Goal: Task Accomplishment & Management: Manage account settings

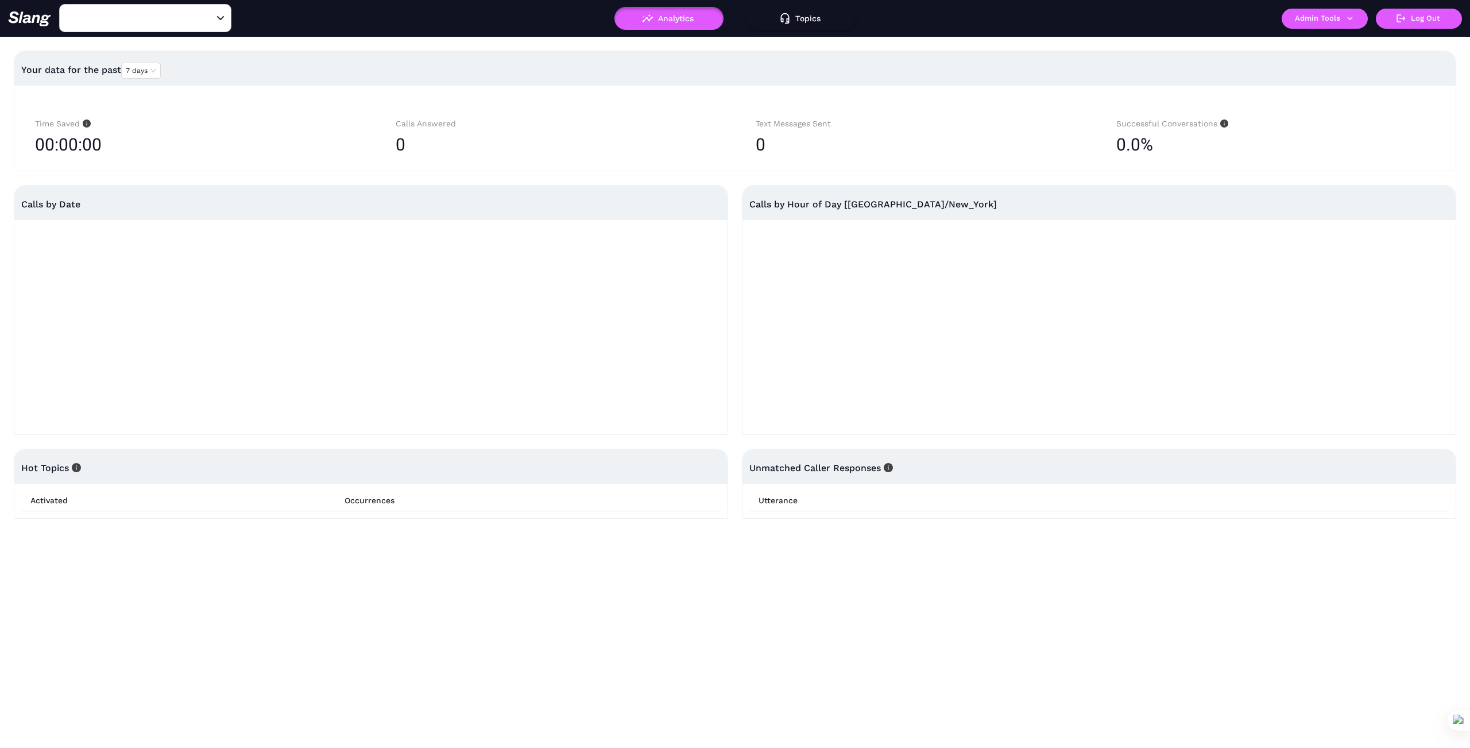
type input "1776"
drag, startPoint x: 210, startPoint y: 14, endPoint x: 198, endPoint y: 14, distance: 11.5
click at [207, 14] on icon "Clear" at bounding box center [206, 18] width 11 height 11
click at [184, 11] on input "text" at bounding box center [127, 18] width 126 height 18
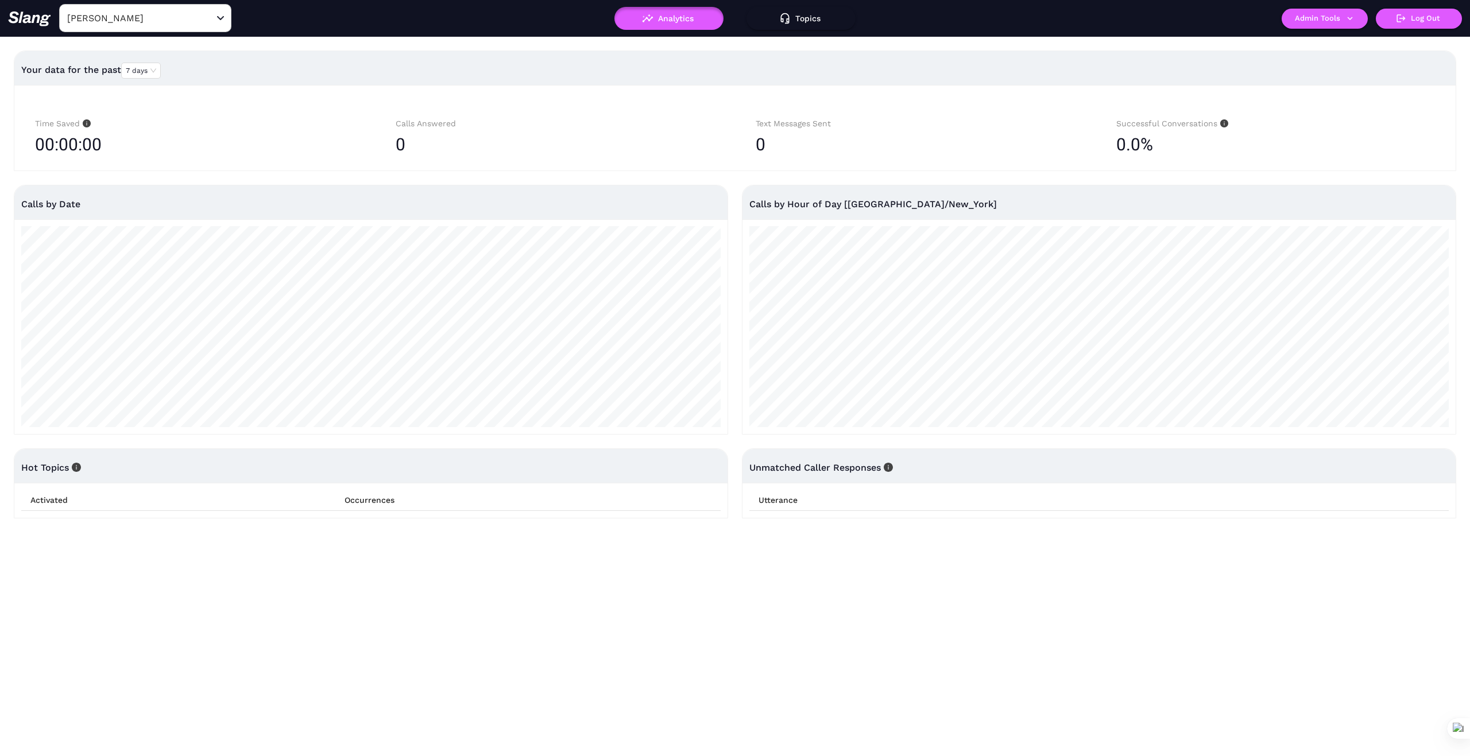
type input "1776"
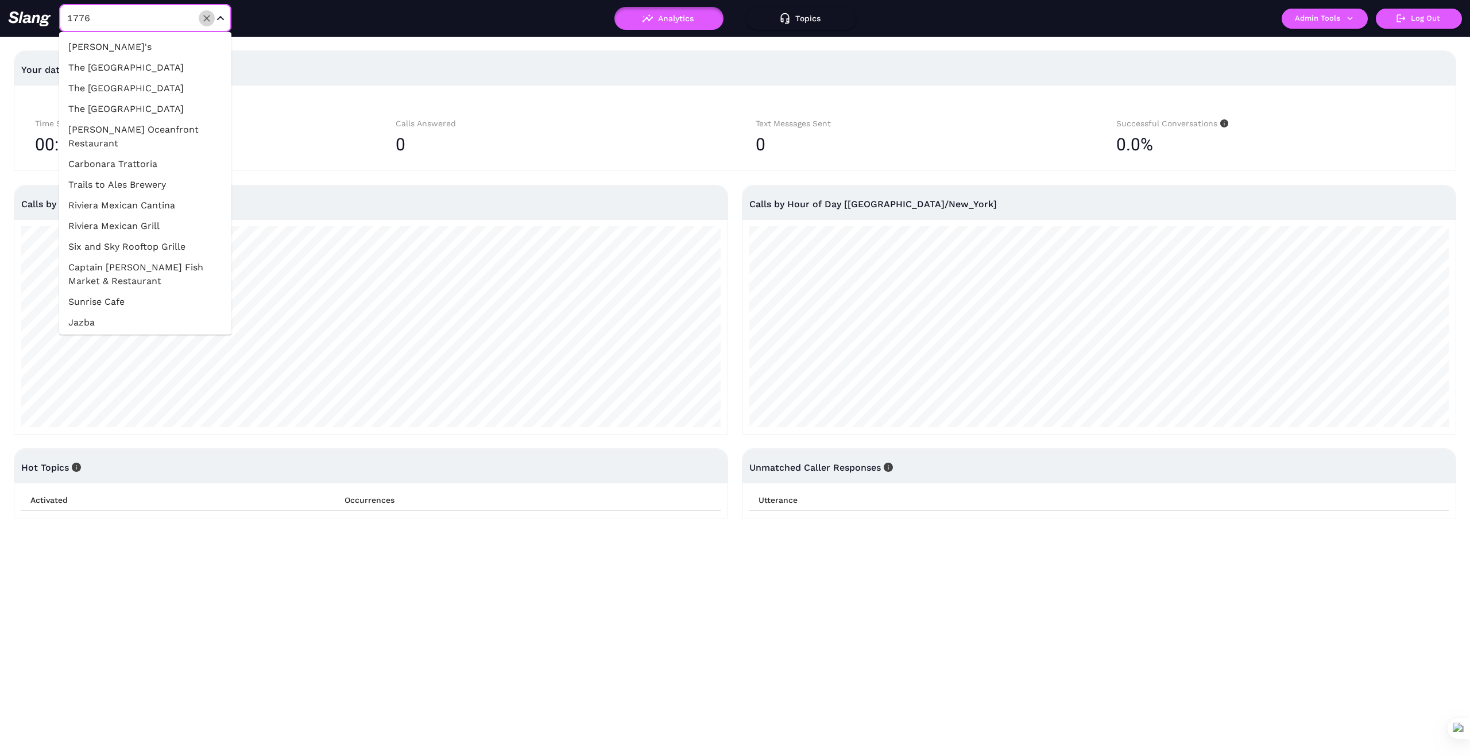
drag, startPoint x: 208, startPoint y: 17, endPoint x: 196, endPoint y: 18, distance: 11.5
click at [207, 17] on icon "Clear" at bounding box center [206, 18] width 11 height 11
click at [153, 13] on input "text" at bounding box center [127, 18] width 126 height 18
type input "Rocc"
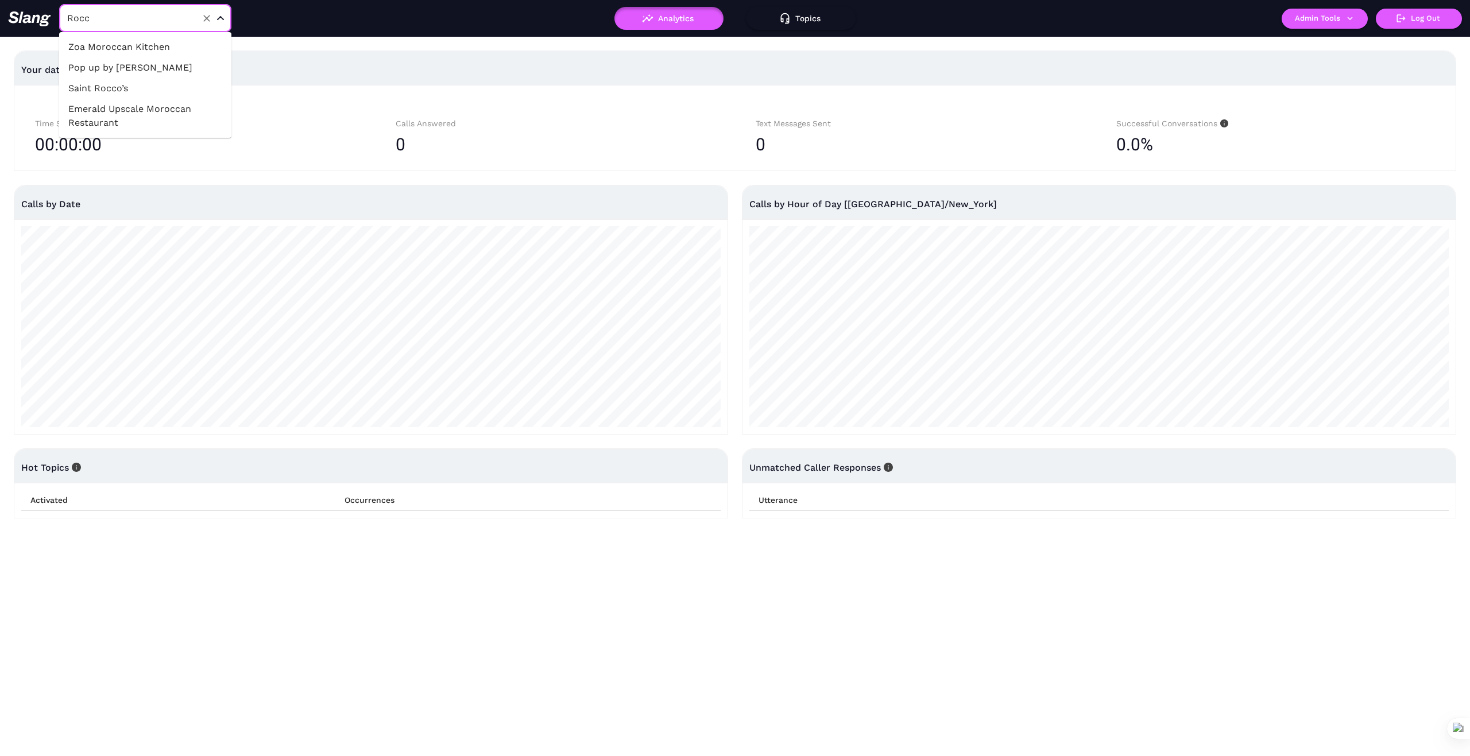
click at [161, 68] on li "Pop up by Rocco" at bounding box center [145, 67] width 172 height 21
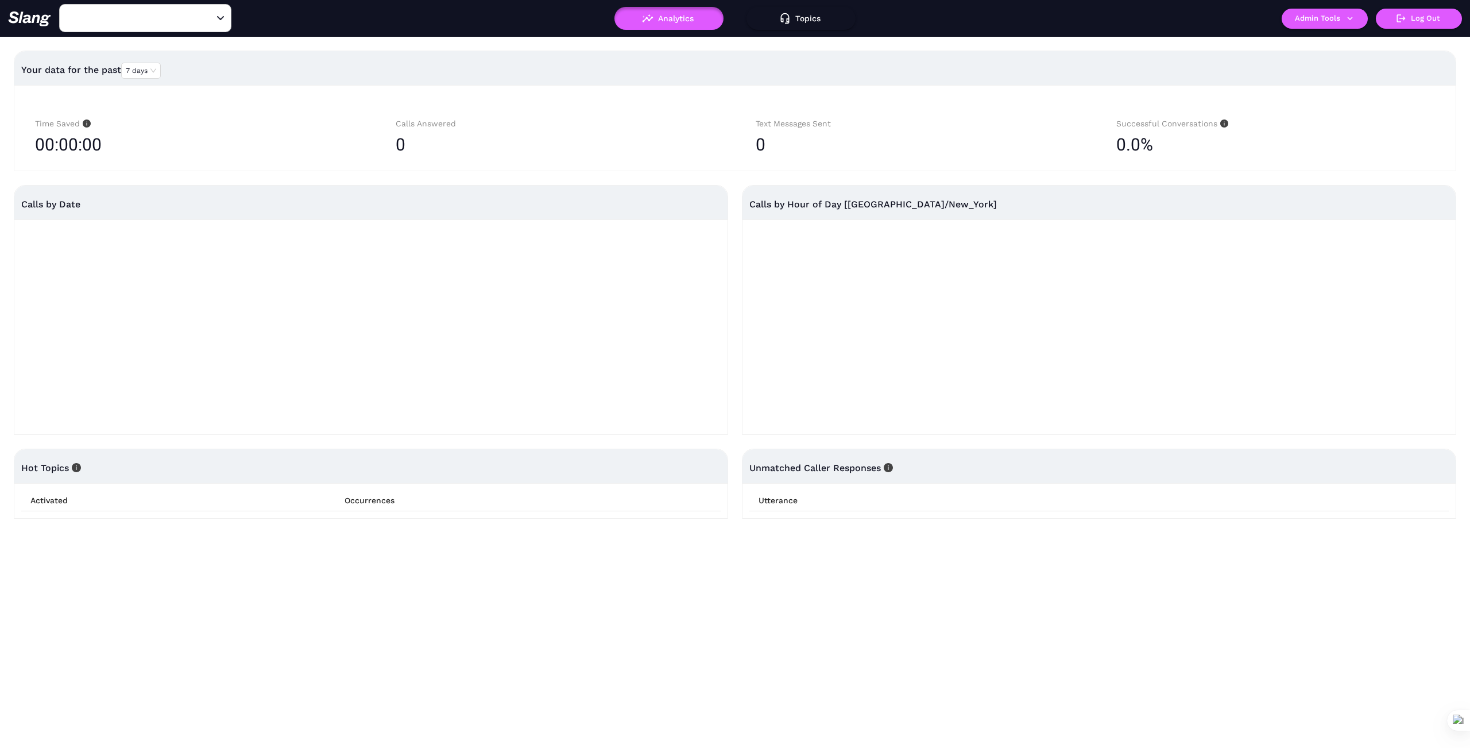
type input "Pop up by Rocco"
click at [1353, 16] on icon "button" at bounding box center [1350, 18] width 10 height 10
click at [1319, 40] on link "Manage current business" at bounding box center [1347, 44] width 113 height 14
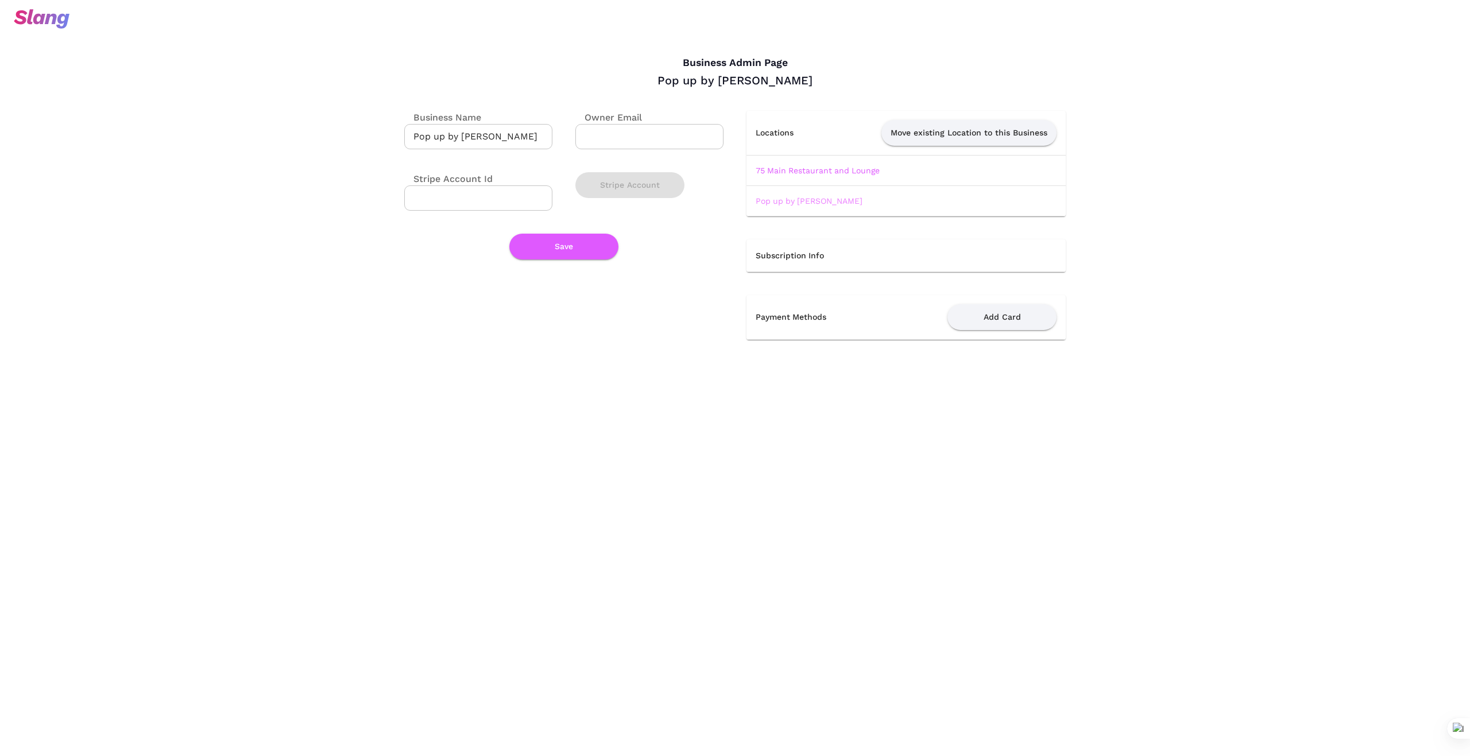
click at [804, 201] on link "Pop up by Rocco" at bounding box center [809, 200] width 107 height 9
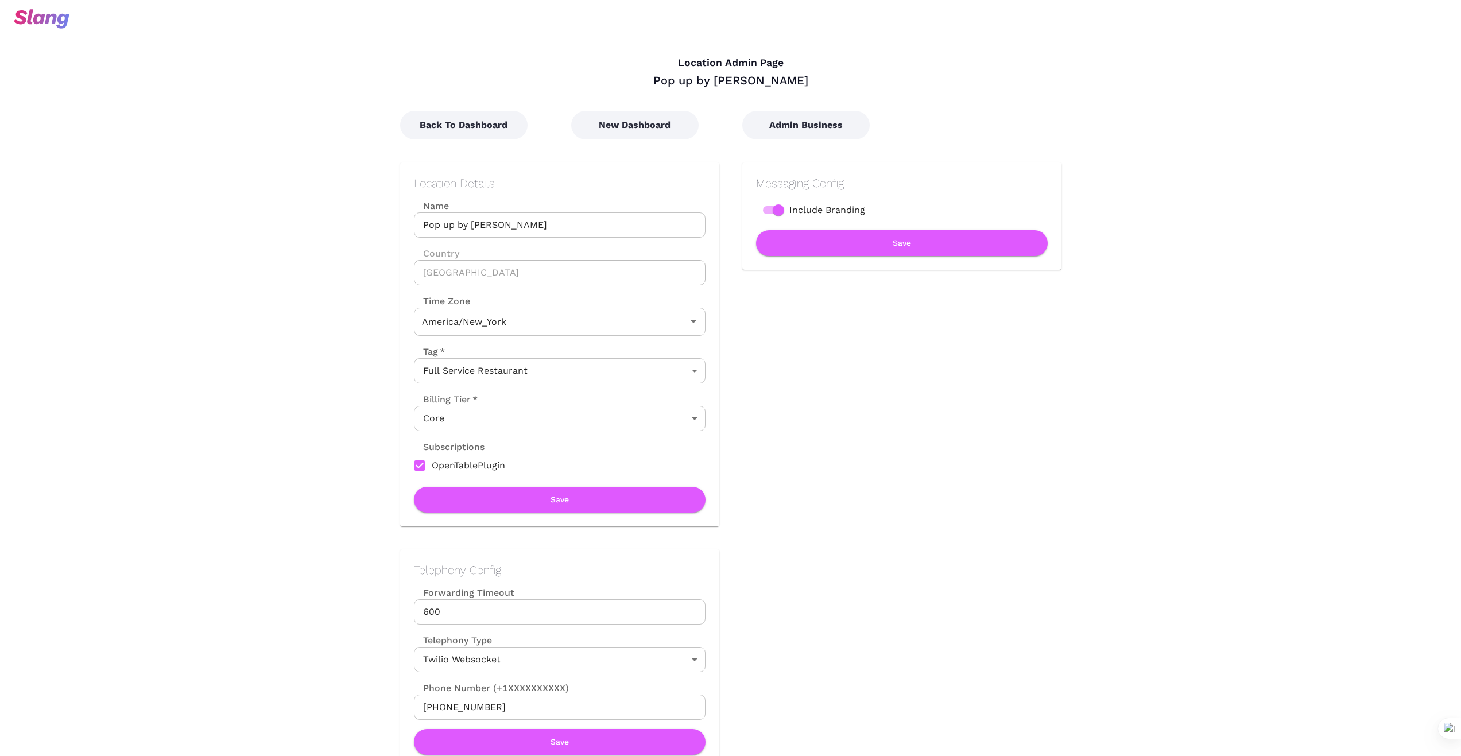
type input "Eastern Time"
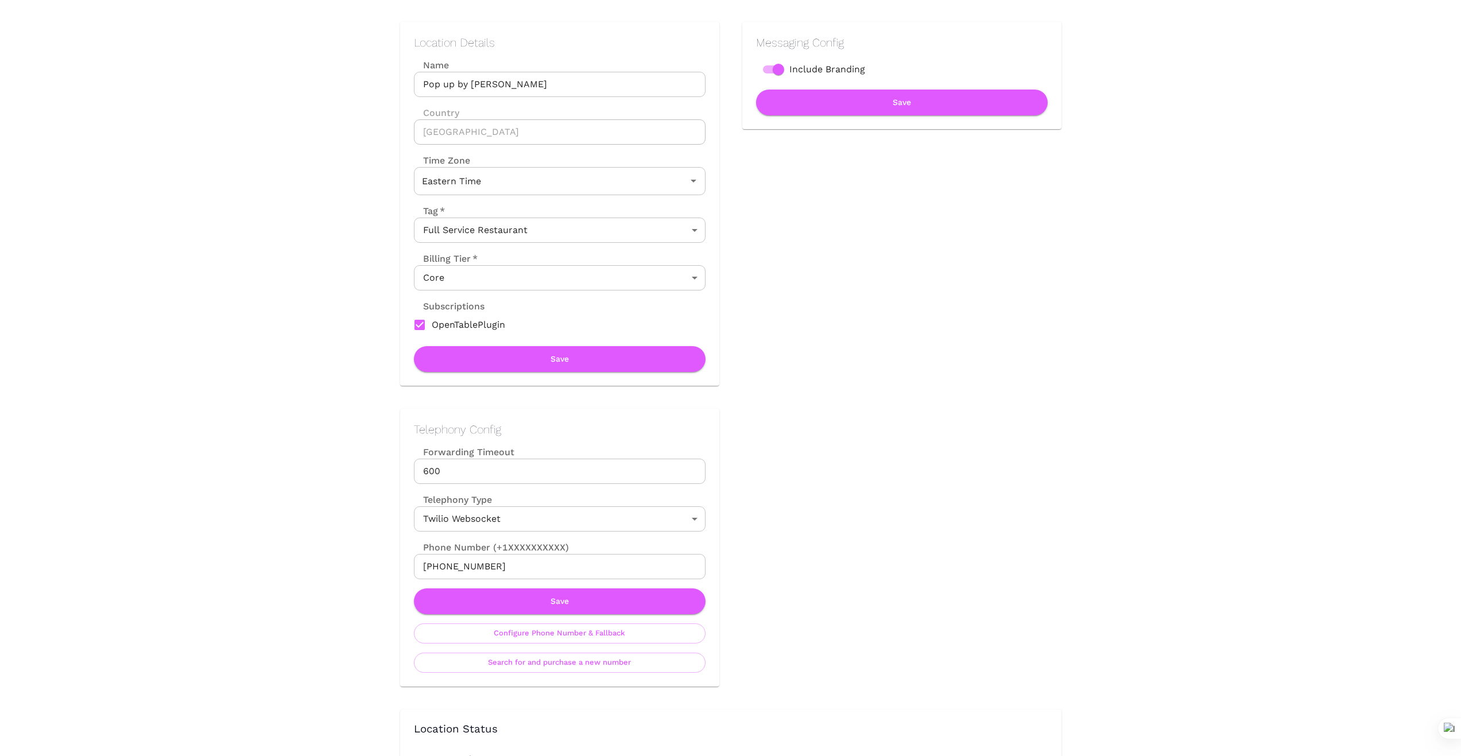
scroll to position [191, 0]
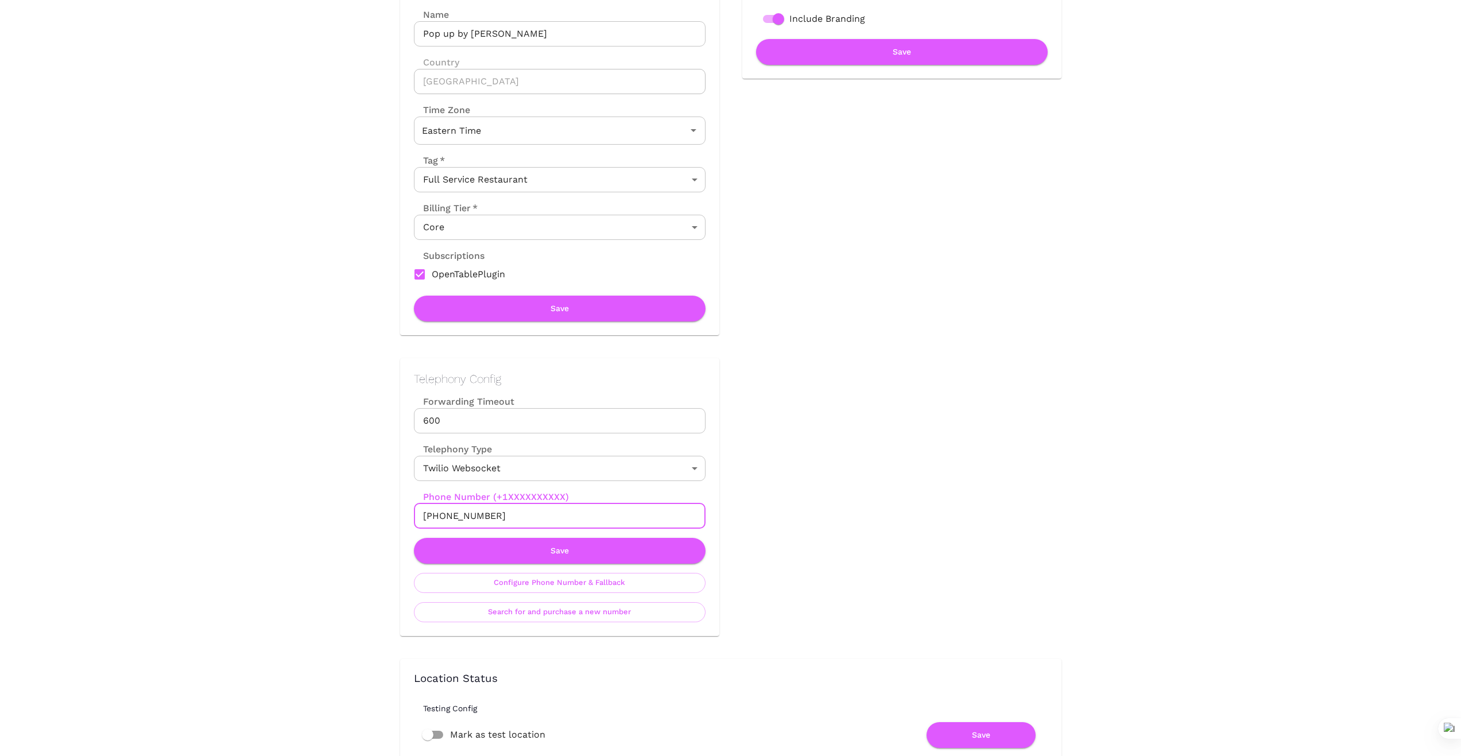
drag, startPoint x: 502, startPoint y: 515, endPoint x: 405, endPoint y: 515, distance: 96.5
click at [405, 515] on div "Telephony Config Forwarding Timeout 600 Forwarding Timeout Telephony Type Twili…" at bounding box center [559, 497] width 319 height 278
drag, startPoint x: 505, startPoint y: 511, endPoint x: 389, endPoint y: 520, distance: 116.4
click at [389, 520] on div "Telephony Config Forwarding Timeout 600 Forwarding Timeout Telephony Type Twili…" at bounding box center [548, 485] width 342 height 301
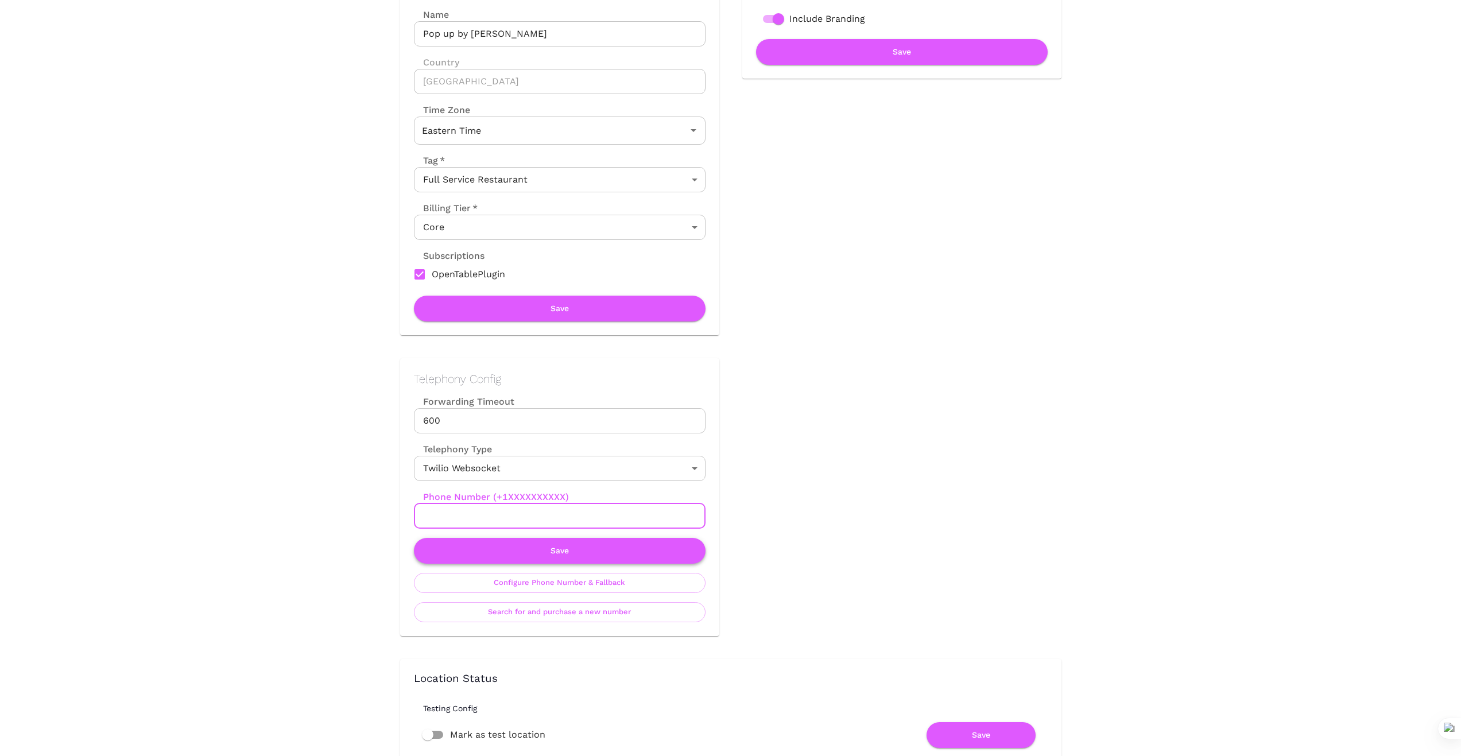
click at [551, 550] on button "Save" at bounding box center [560, 551] width 292 height 26
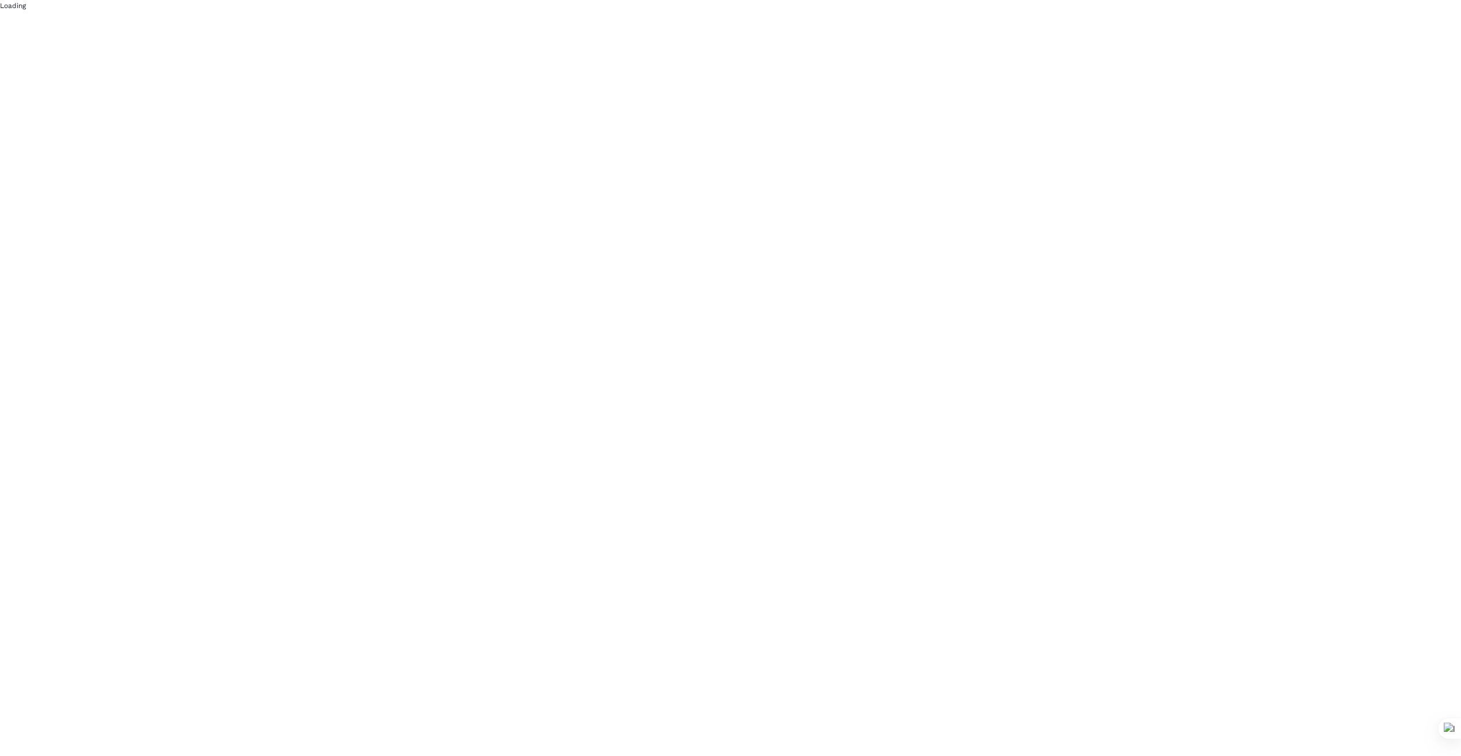
scroll to position [0, 0]
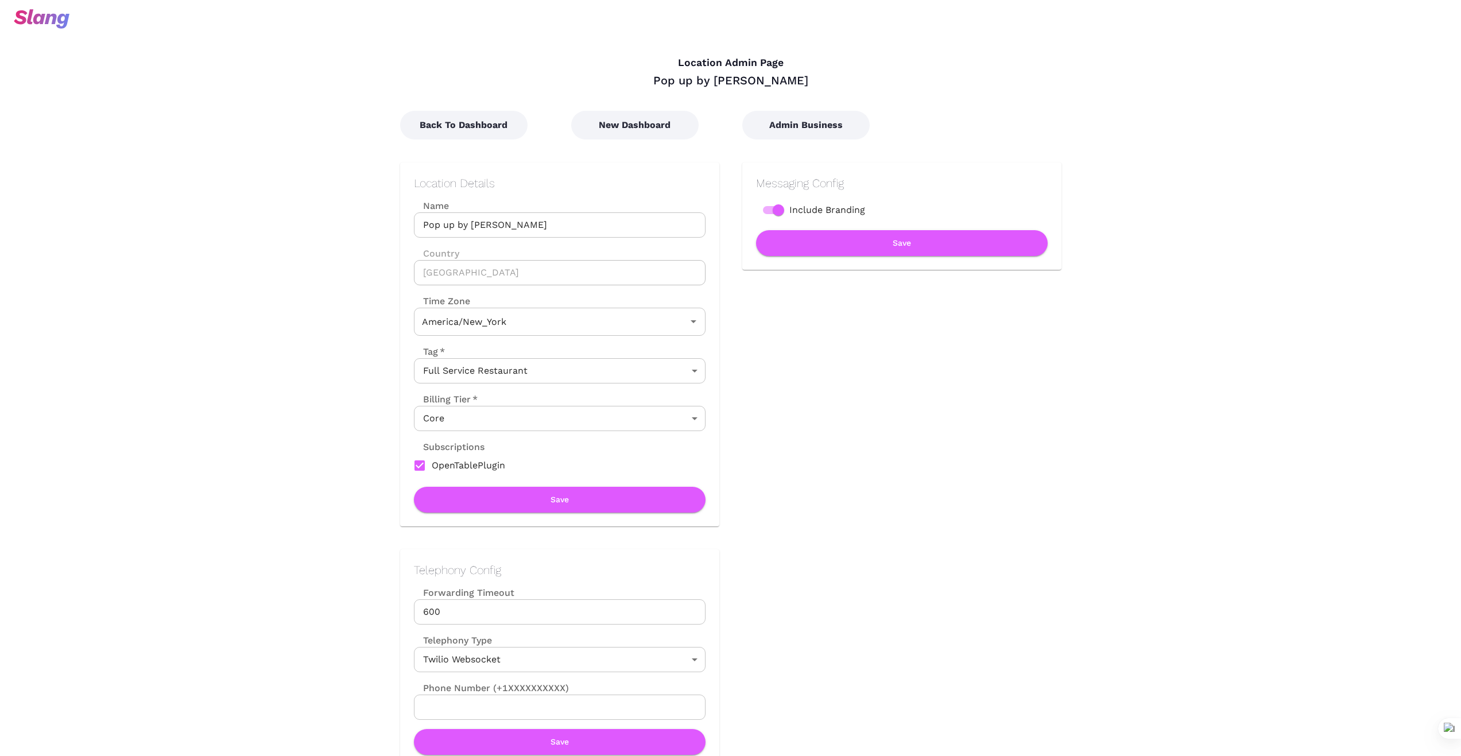
type input "Eastern Time"
click at [644, 129] on button "New Dashboard" at bounding box center [634, 125] width 127 height 29
type input "Eastern Time"
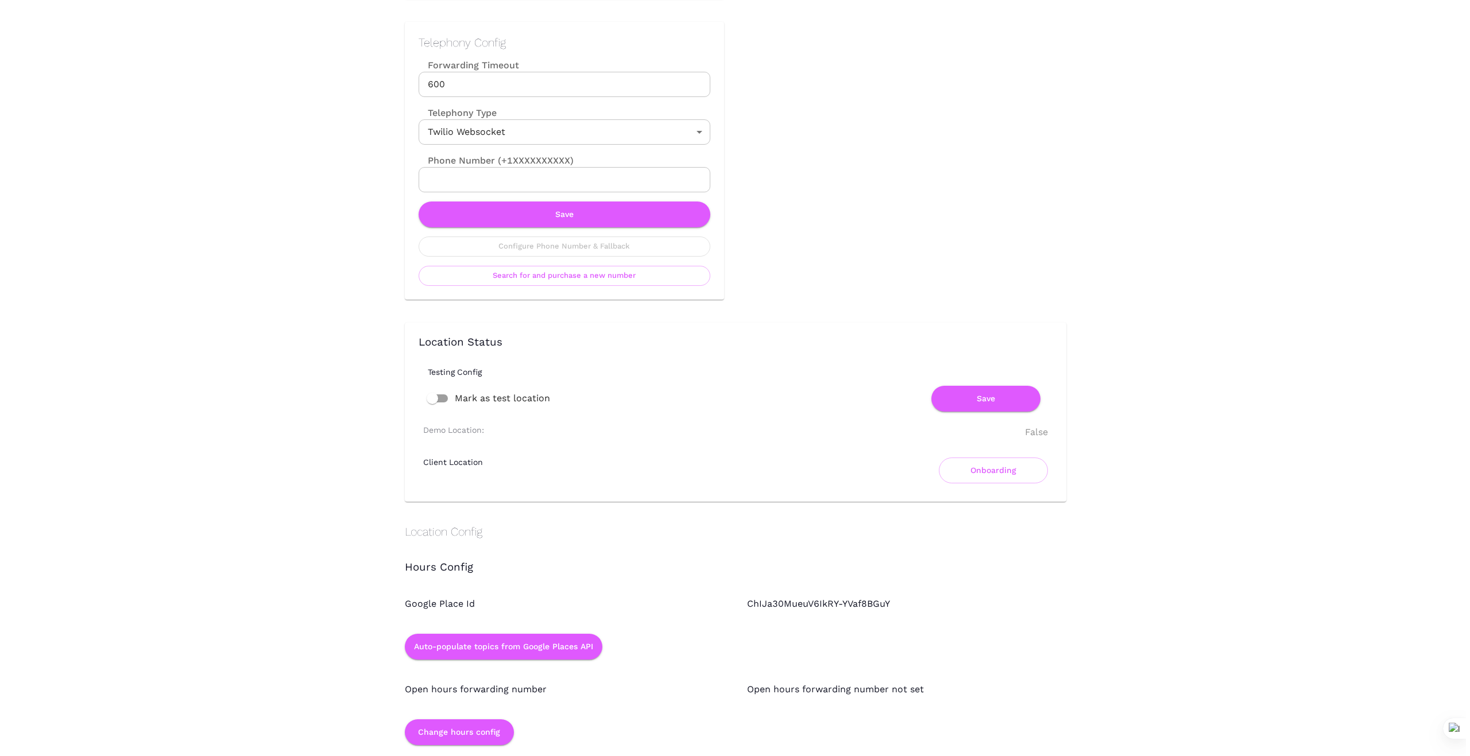
scroll to position [536, 0]
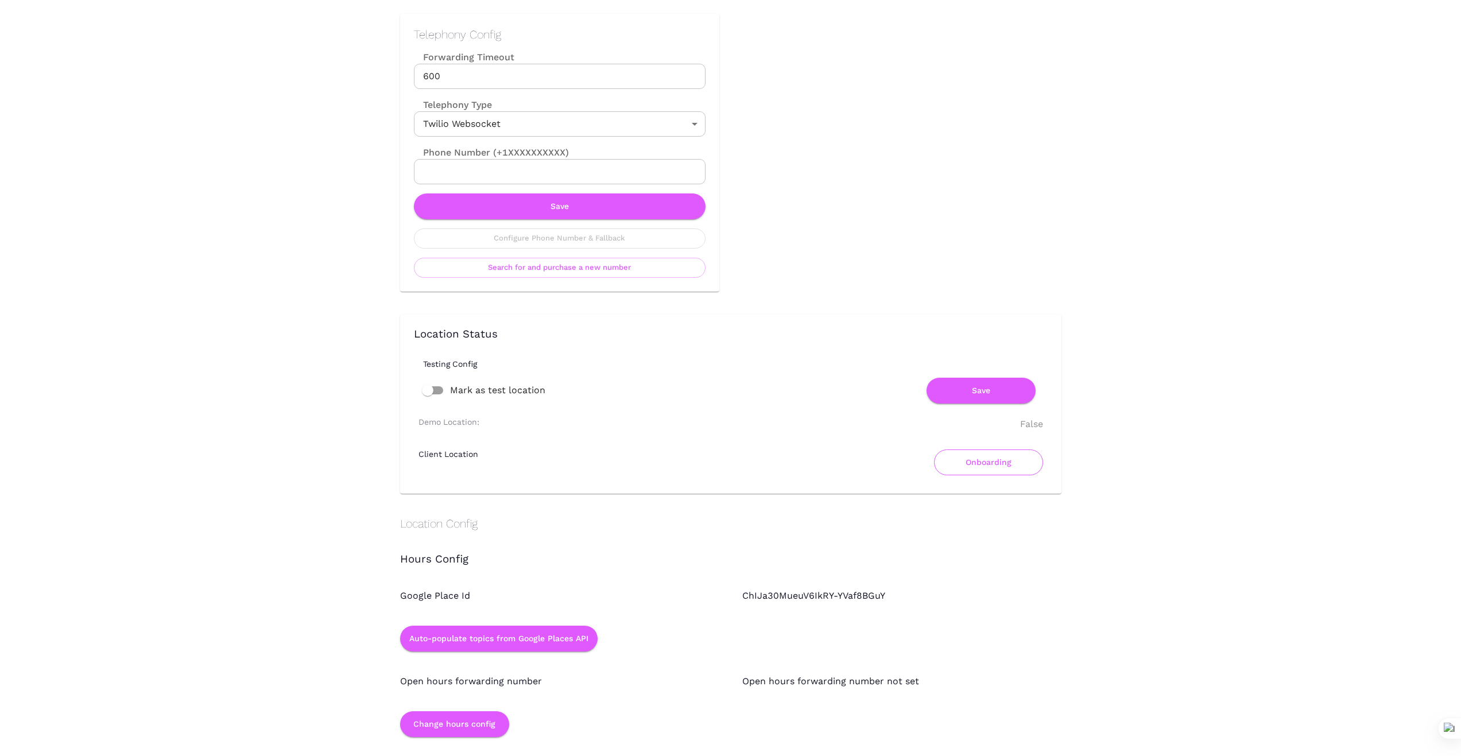
click at [1011, 465] on button "Onboarding" at bounding box center [988, 463] width 109 height 26
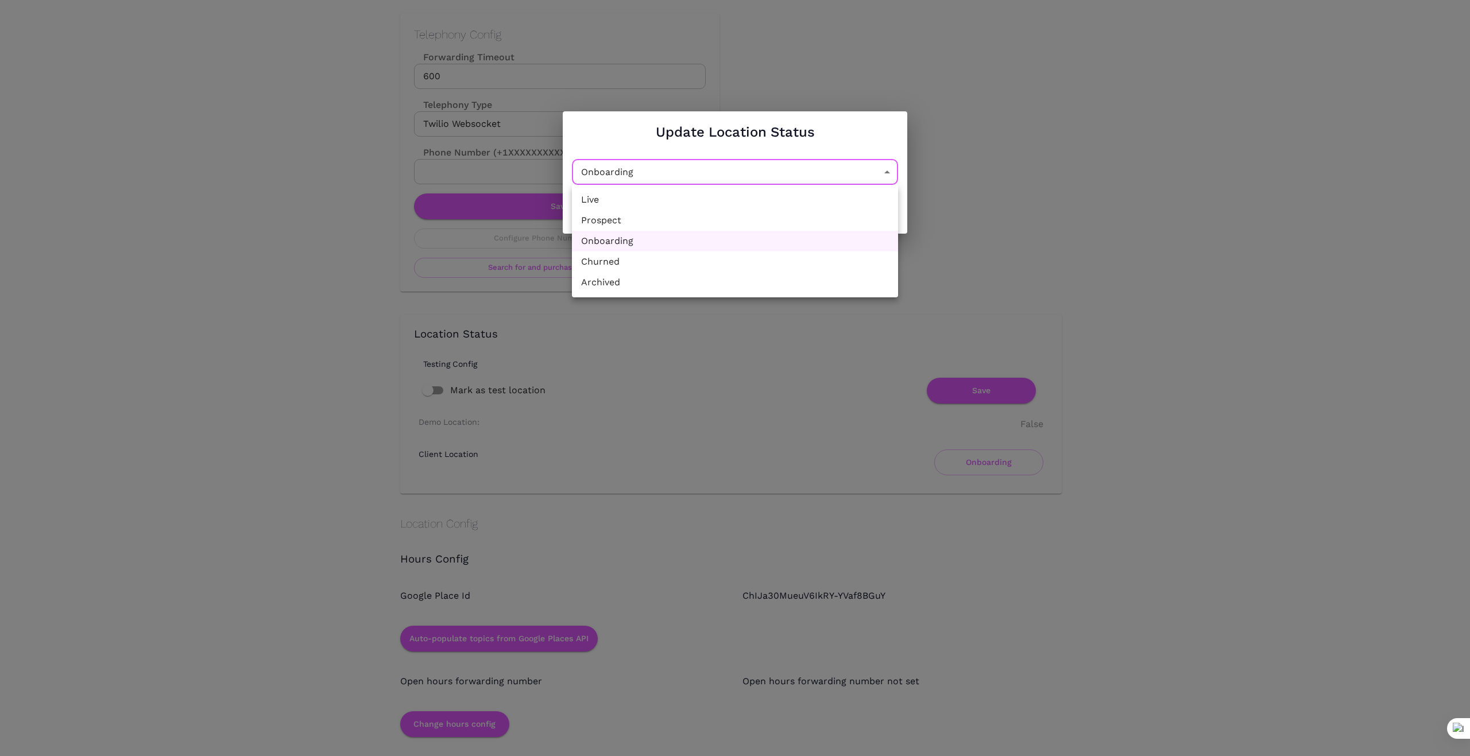
click at [775, 268] on li "Churned" at bounding box center [735, 261] width 326 height 21
type input "Churned"
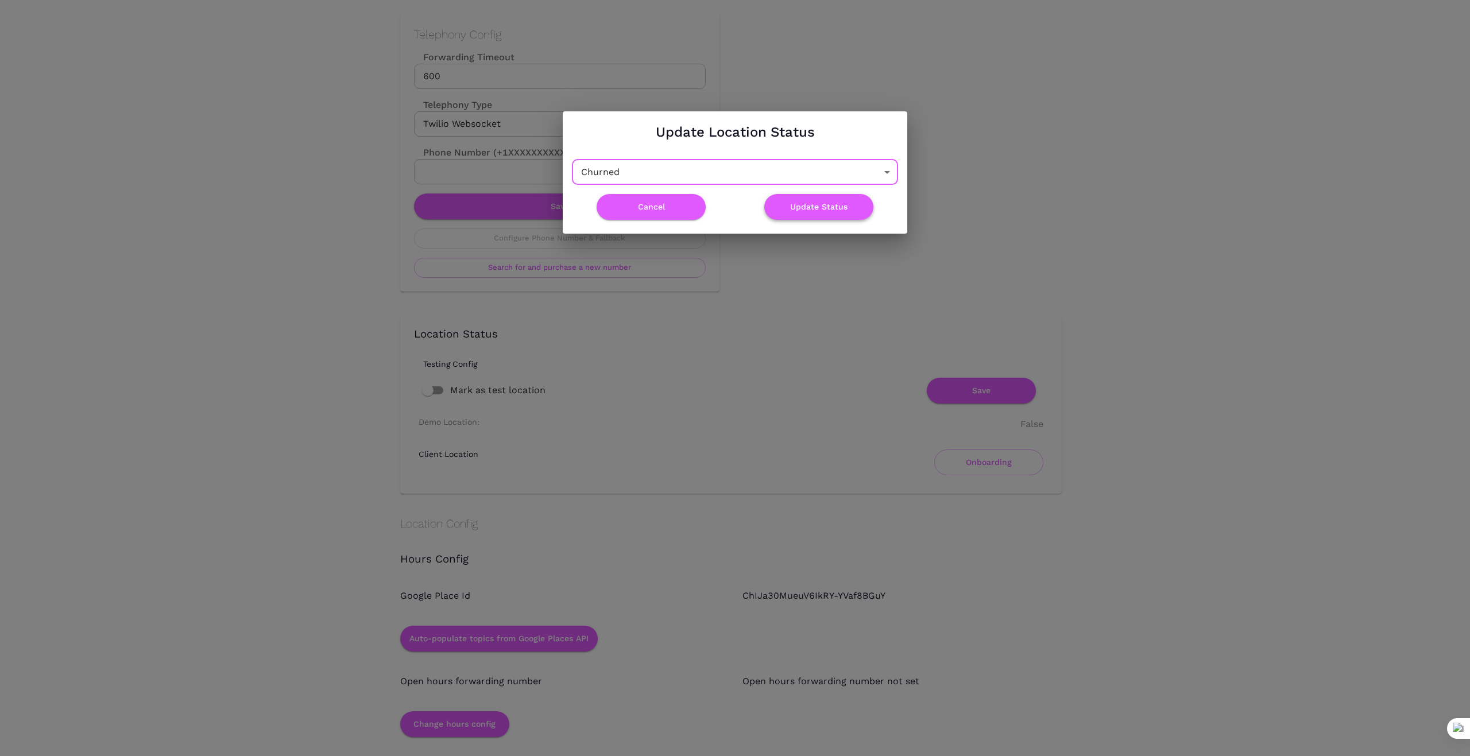
click at [829, 207] on button "Update Status" at bounding box center [818, 207] width 109 height 26
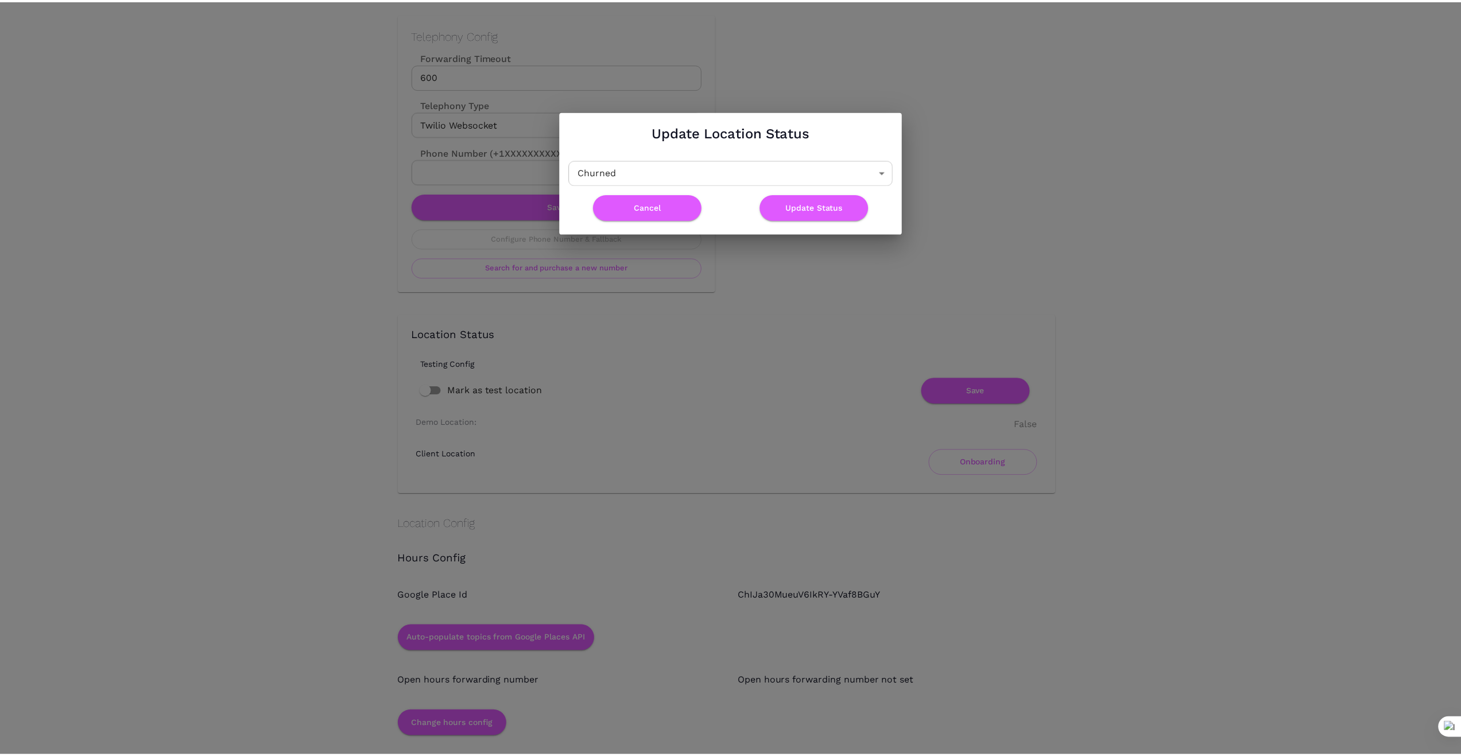
scroll to position [0, 0]
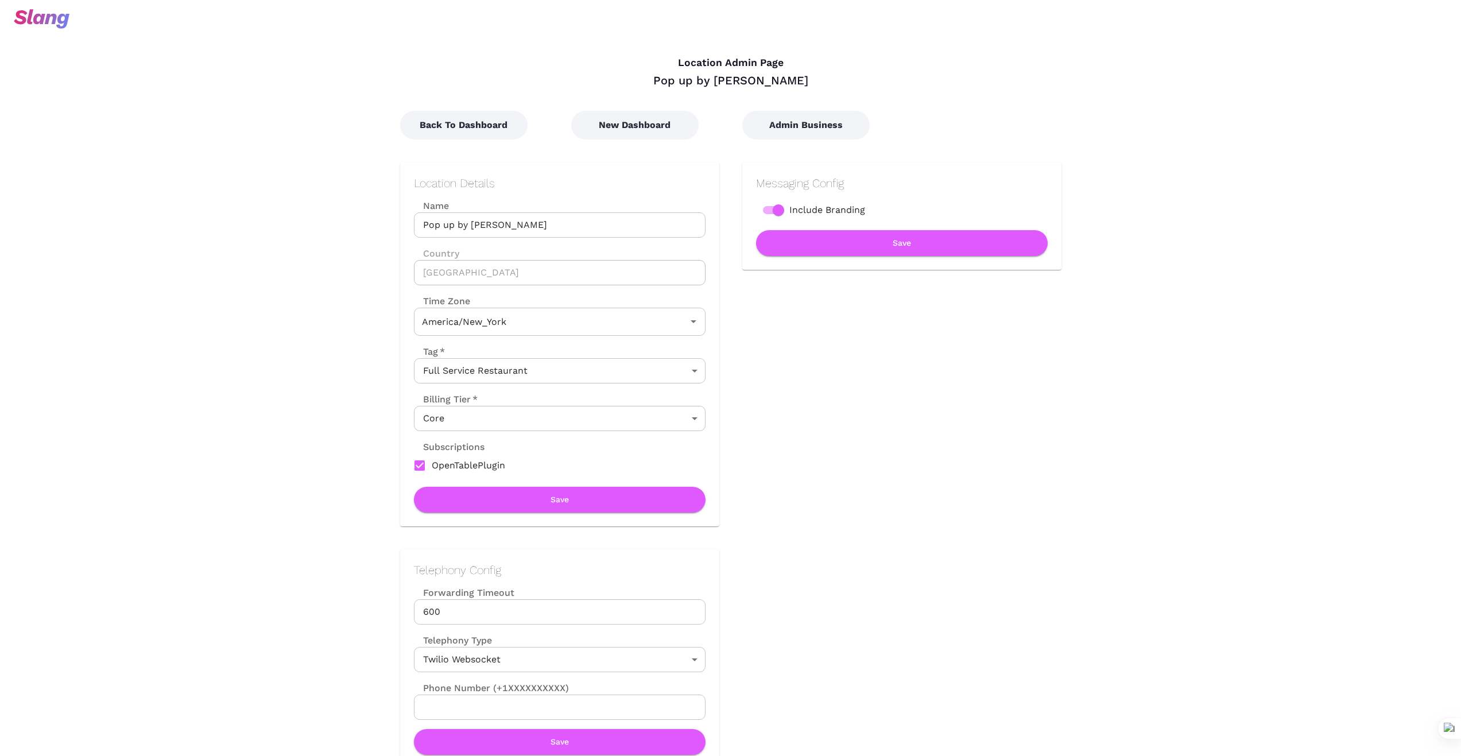
type input "Eastern Time"
drag, startPoint x: 475, startPoint y: 120, endPoint x: 472, endPoint y: 129, distance: 9.6
click at [475, 121] on button "Back To Dashboard" at bounding box center [463, 125] width 127 height 29
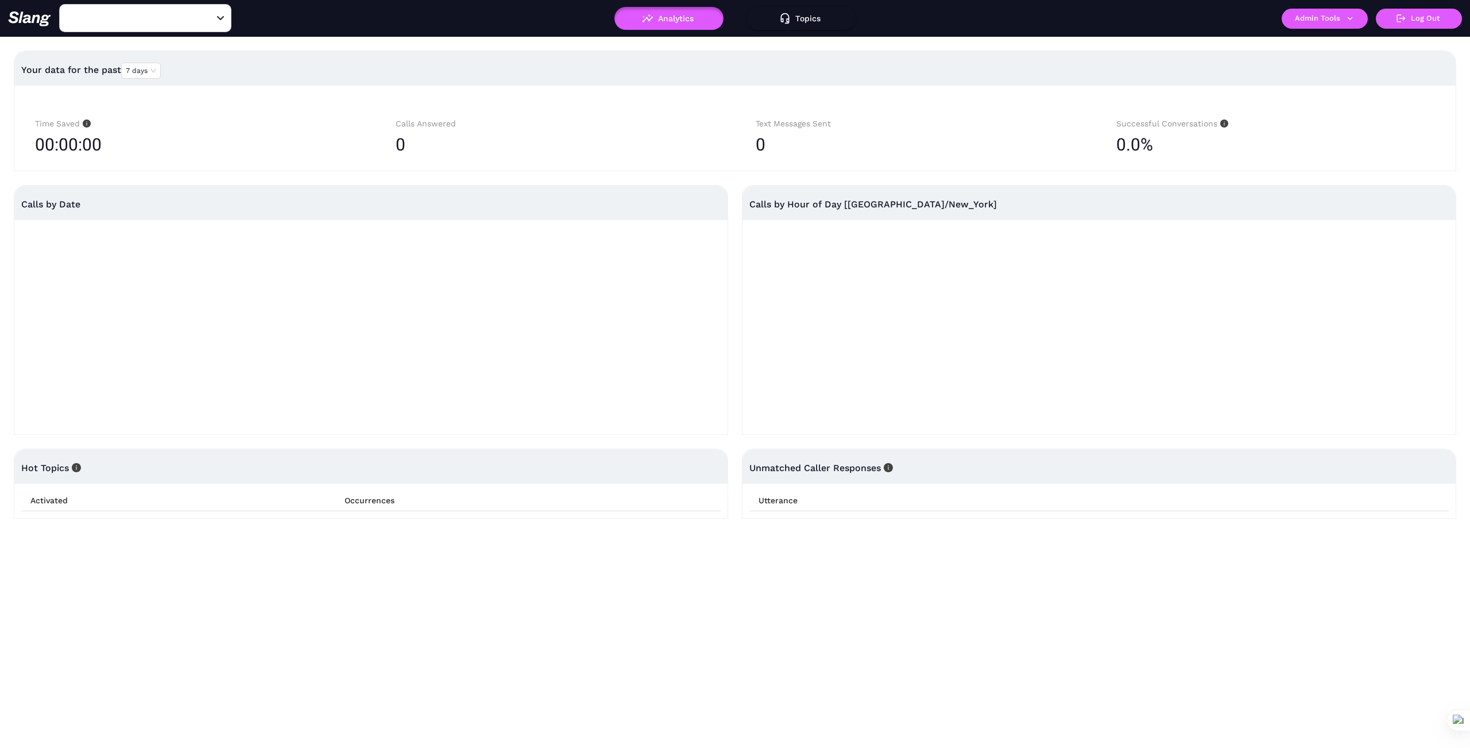
type input "Pop up by Rocco"
click at [1356, 14] on button "Admin Tools" at bounding box center [1325, 19] width 86 height 20
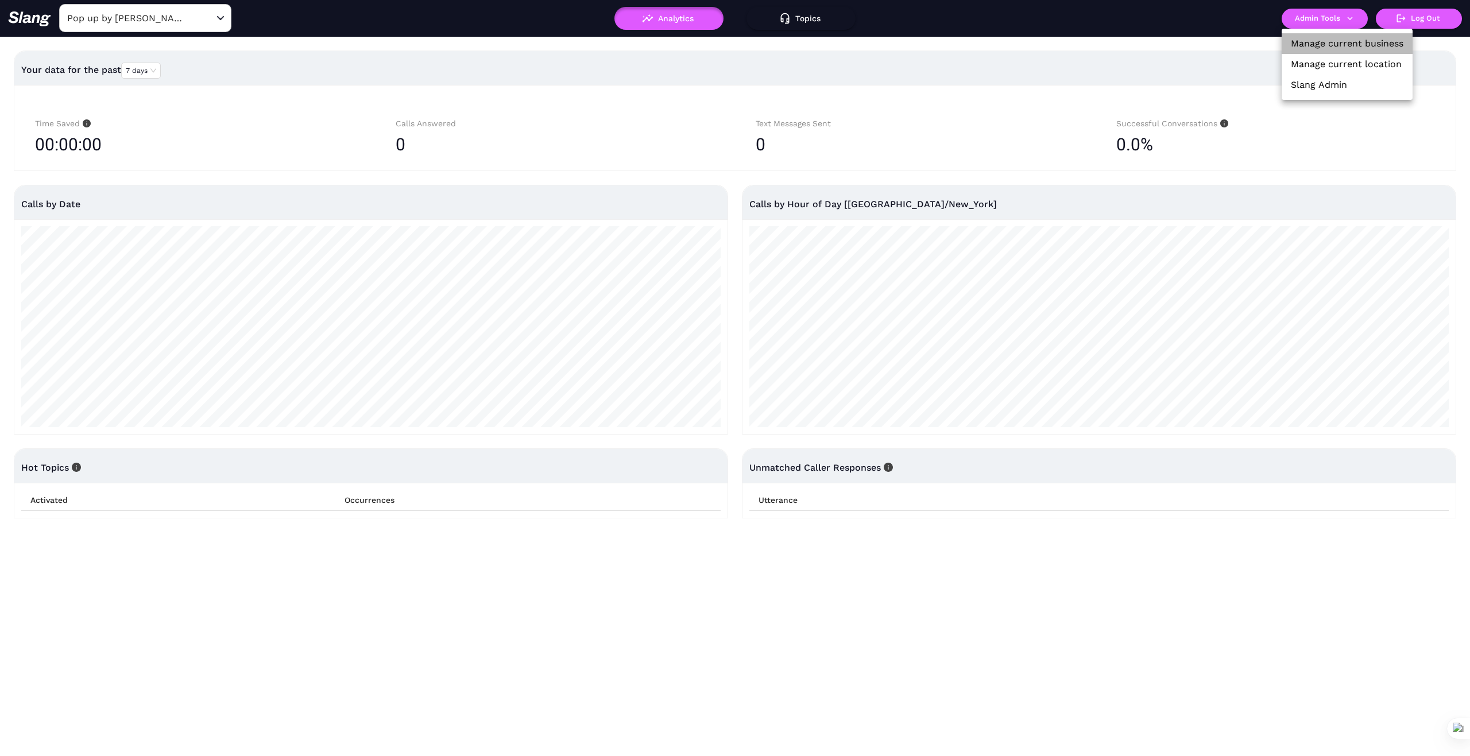
click at [1357, 44] on link "Manage current business" at bounding box center [1347, 44] width 113 height 14
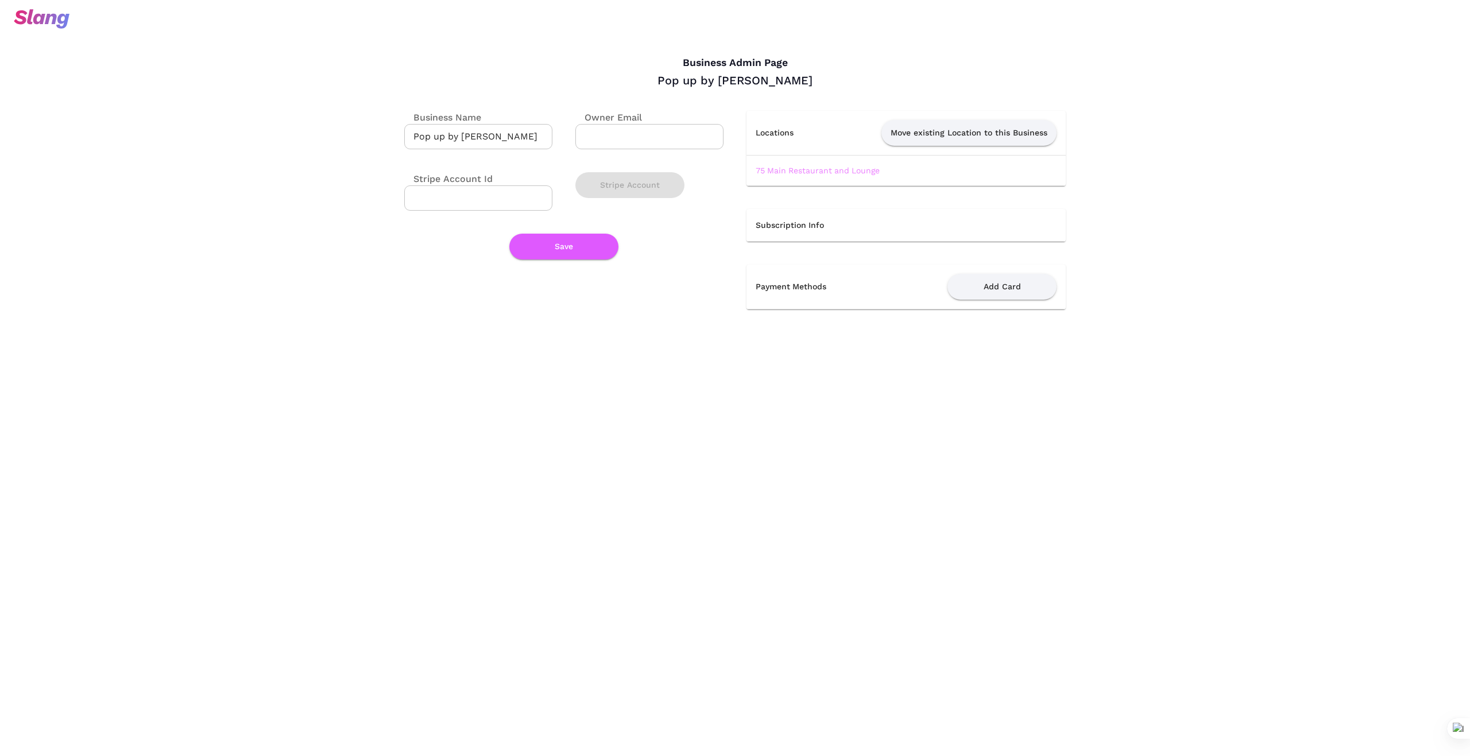
click at [815, 169] on link "75 Main Restaurant and Lounge" at bounding box center [818, 170] width 124 height 9
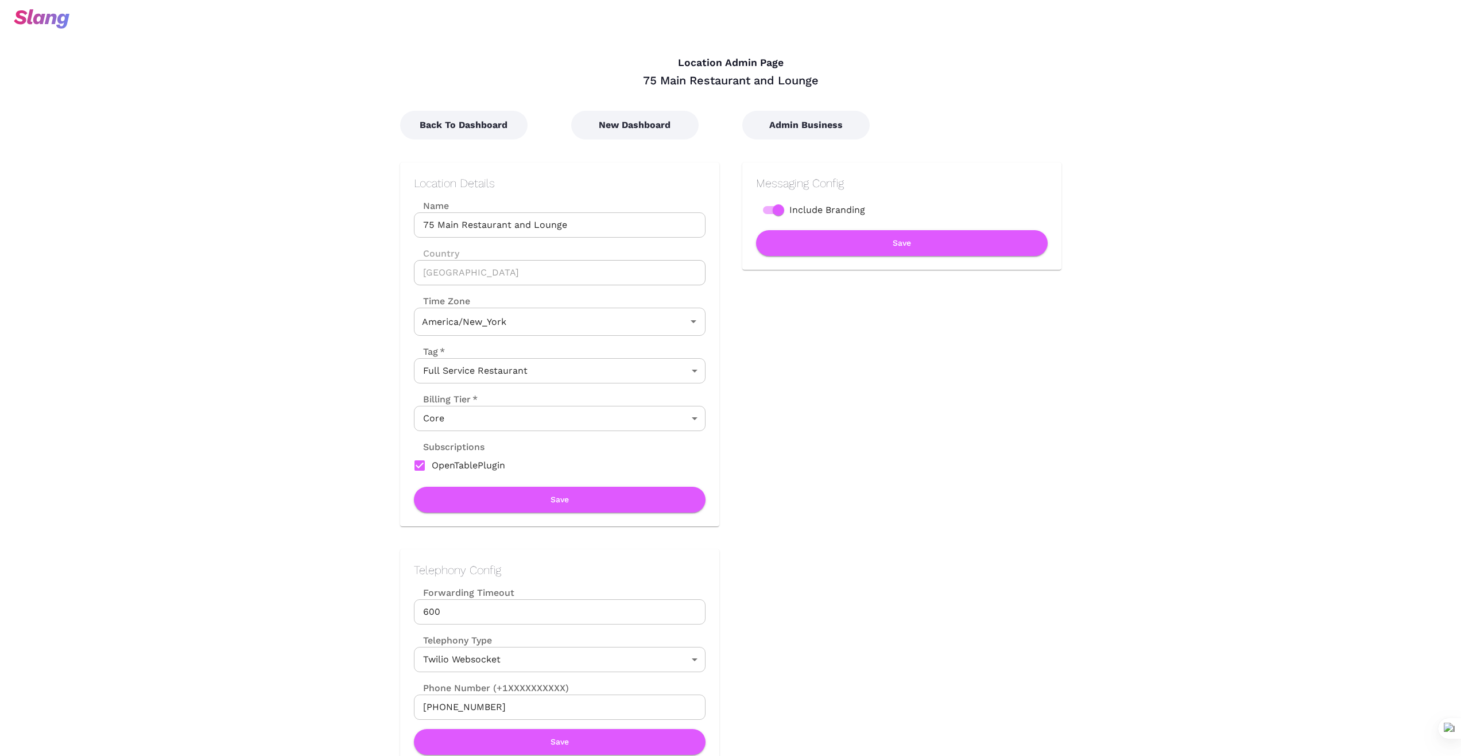
type input "Eastern Time"
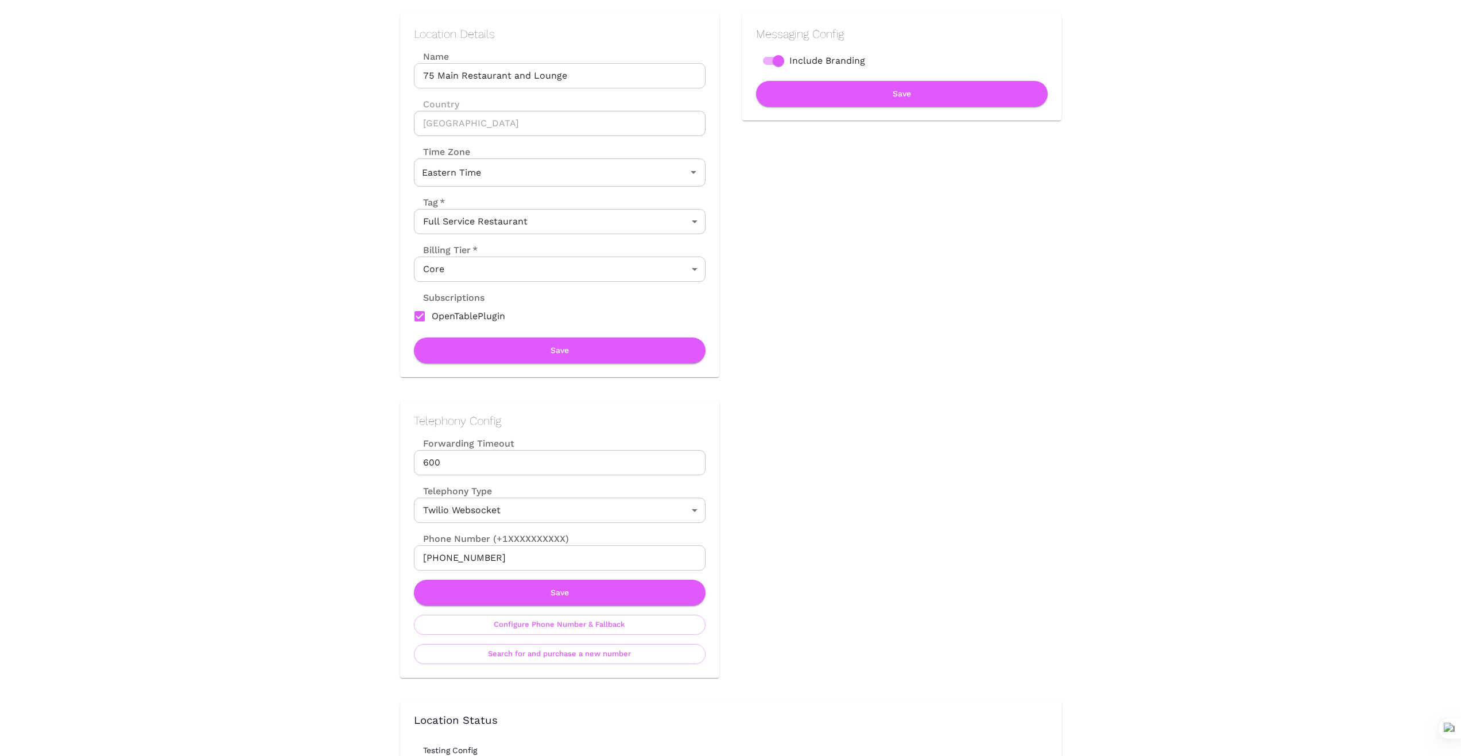
scroll to position [191, 0]
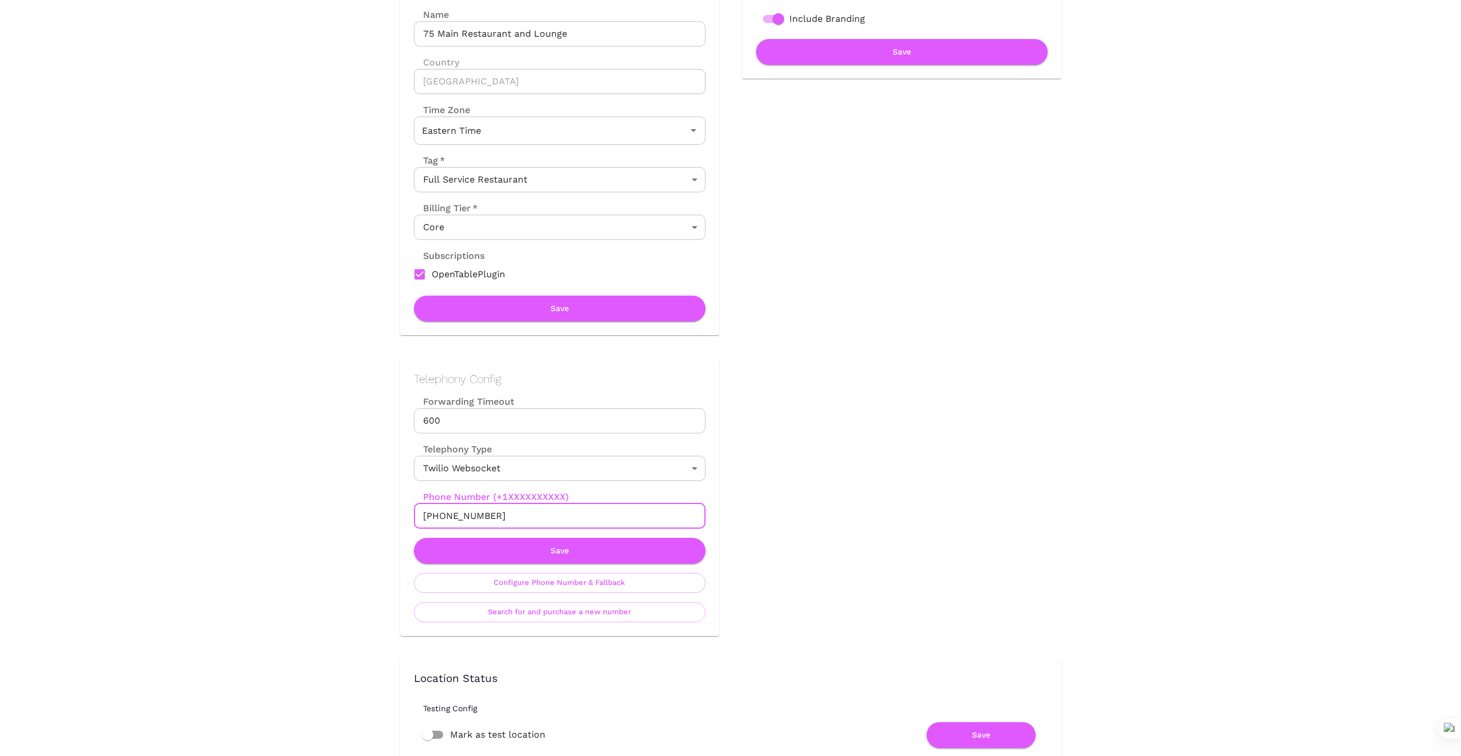
drag, startPoint x: 508, startPoint y: 516, endPoint x: 381, endPoint y: 525, distance: 127.2
click at [381, 525] on div "Telephony Config Forwarding Timeout 600 Forwarding Timeout Telephony Type Twili…" at bounding box center [548, 485] width 342 height 301
drag, startPoint x: 276, startPoint y: 515, endPoint x: 395, endPoint y: 525, distance: 119.3
drag, startPoint x: 477, startPoint y: 510, endPoint x: 363, endPoint y: 512, distance: 113.1
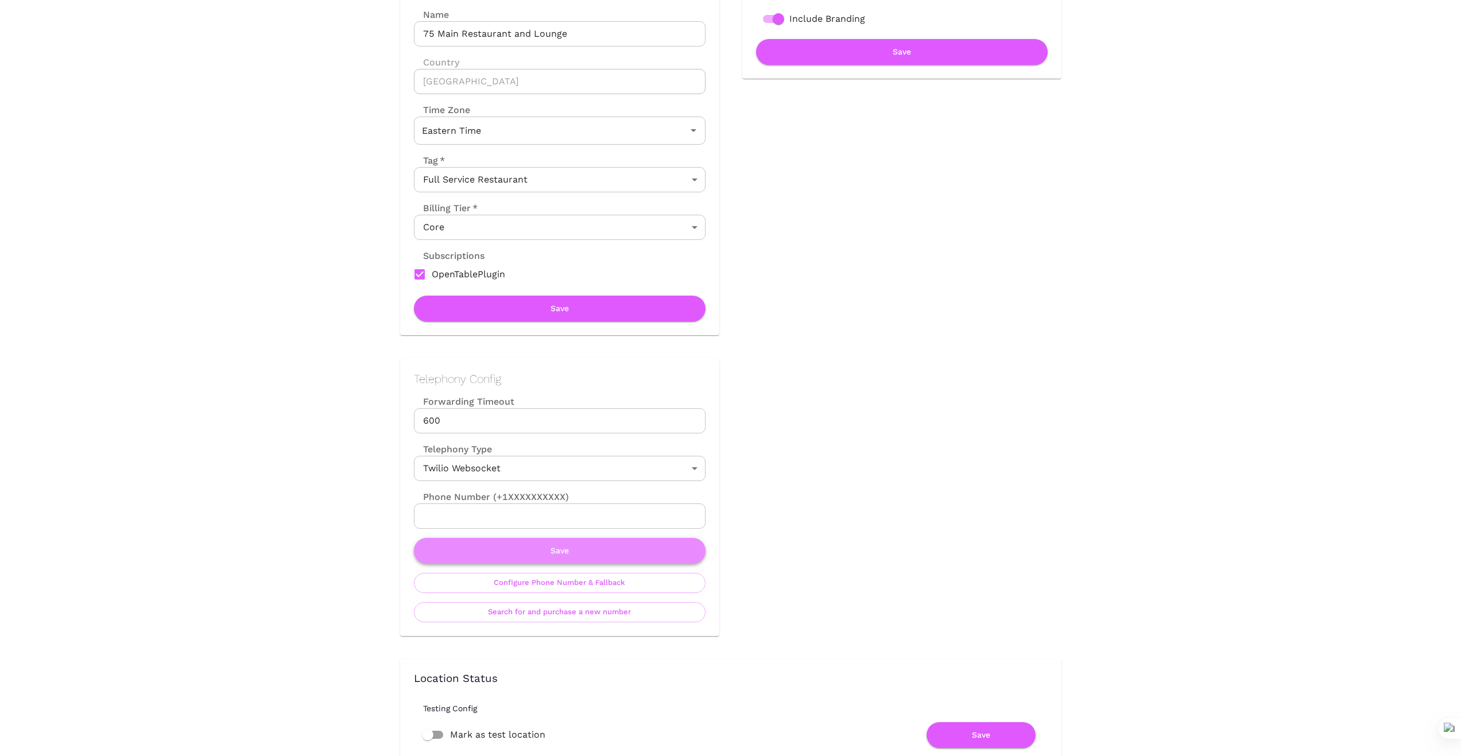
click at [584, 544] on button "Save" at bounding box center [560, 551] width 292 height 26
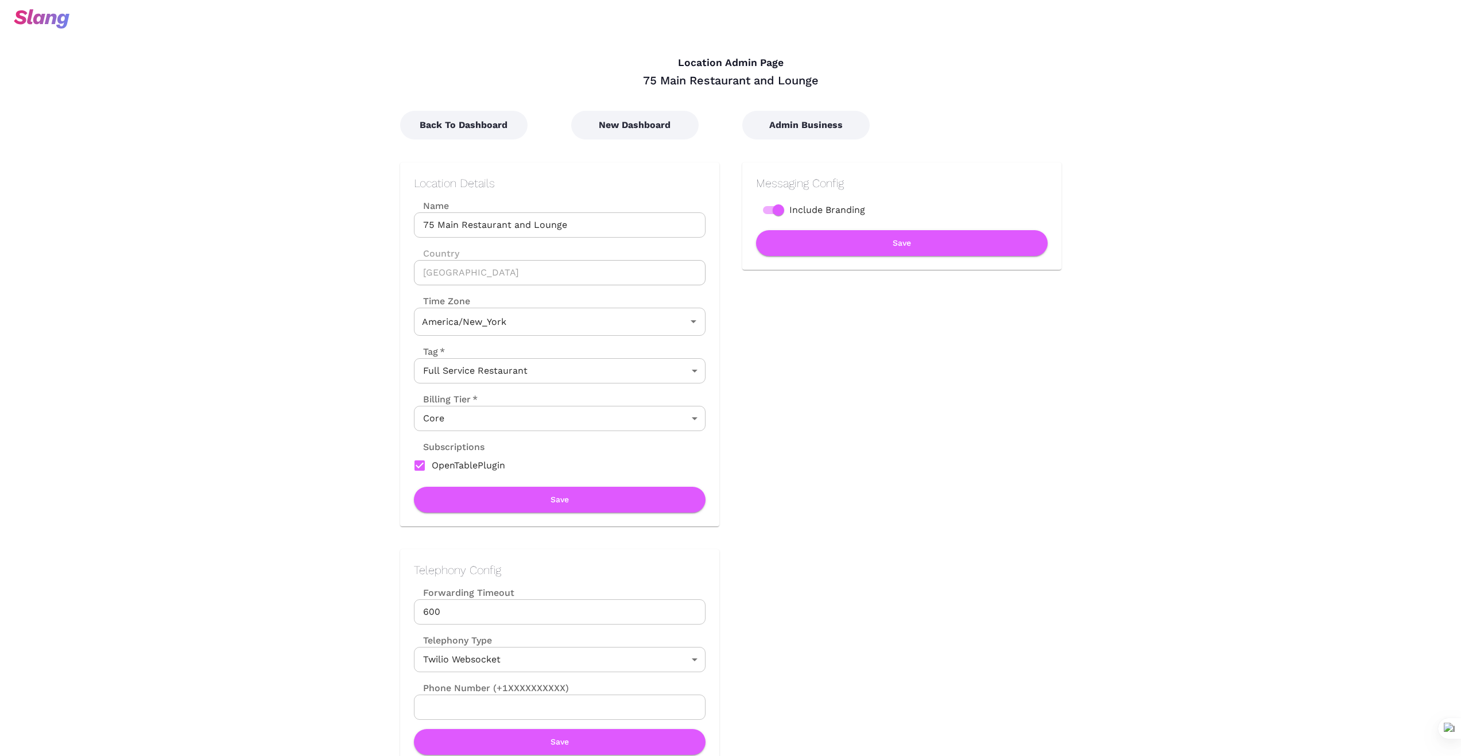
type input "Eastern Time"
click at [630, 129] on button "New Dashboard" at bounding box center [634, 125] width 127 height 29
type input "Eastern Time"
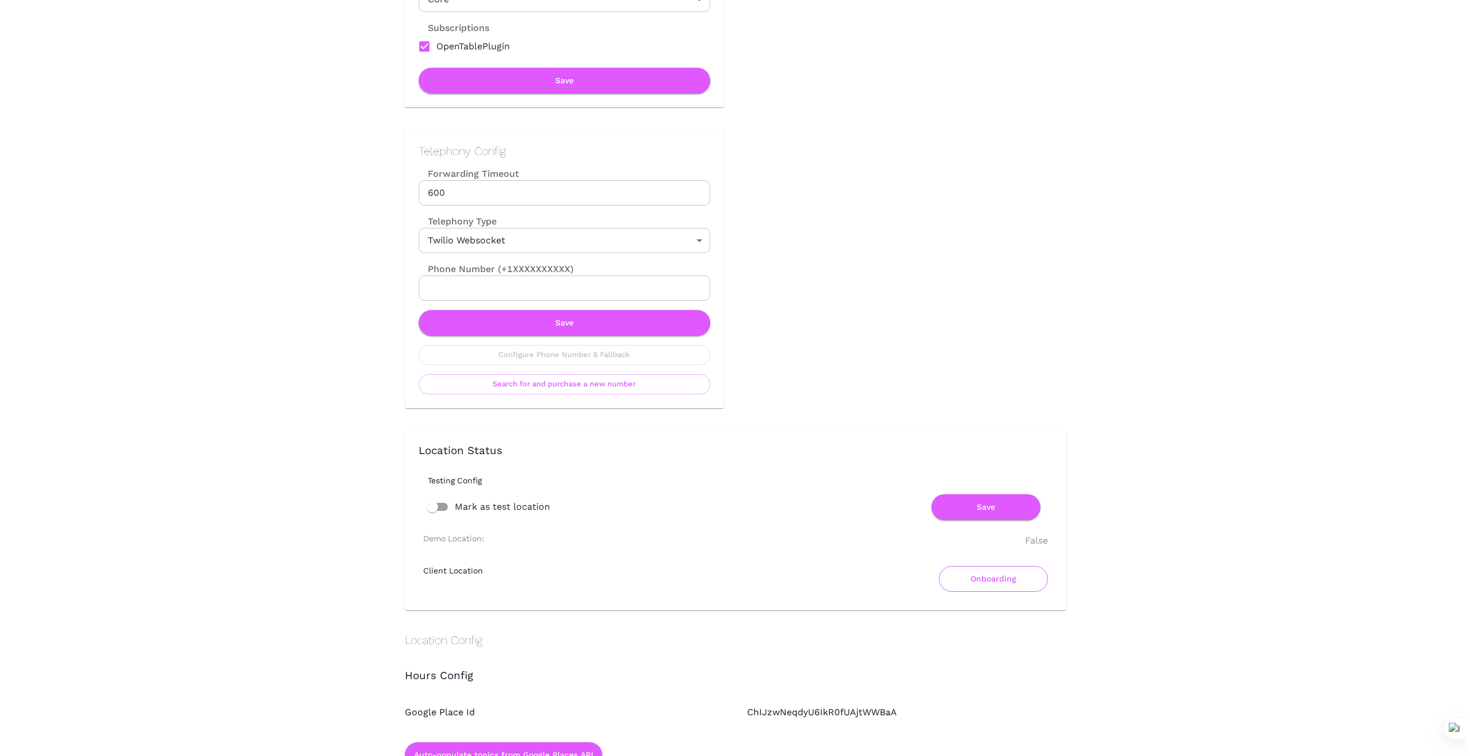
scroll to position [440, 0]
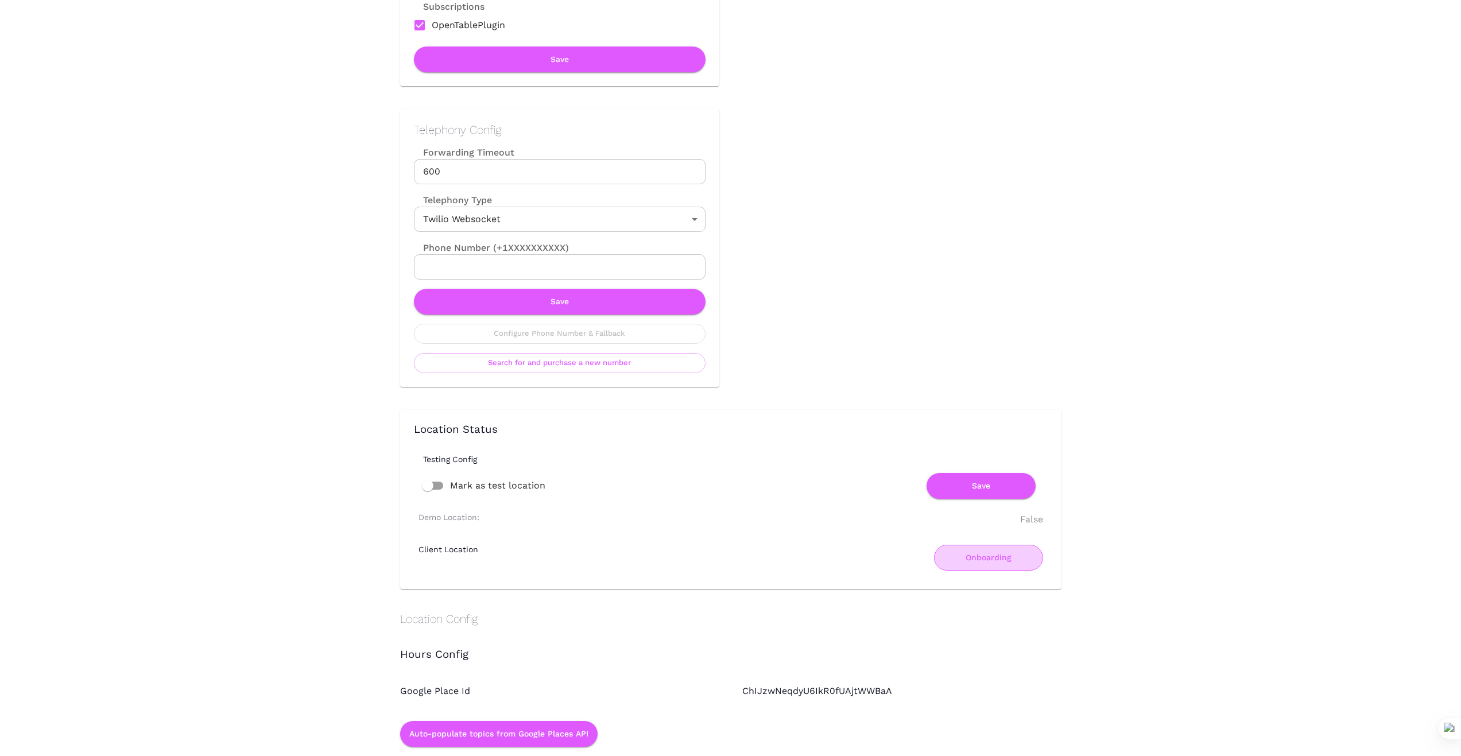
click at [993, 551] on button "Onboarding" at bounding box center [988, 558] width 109 height 26
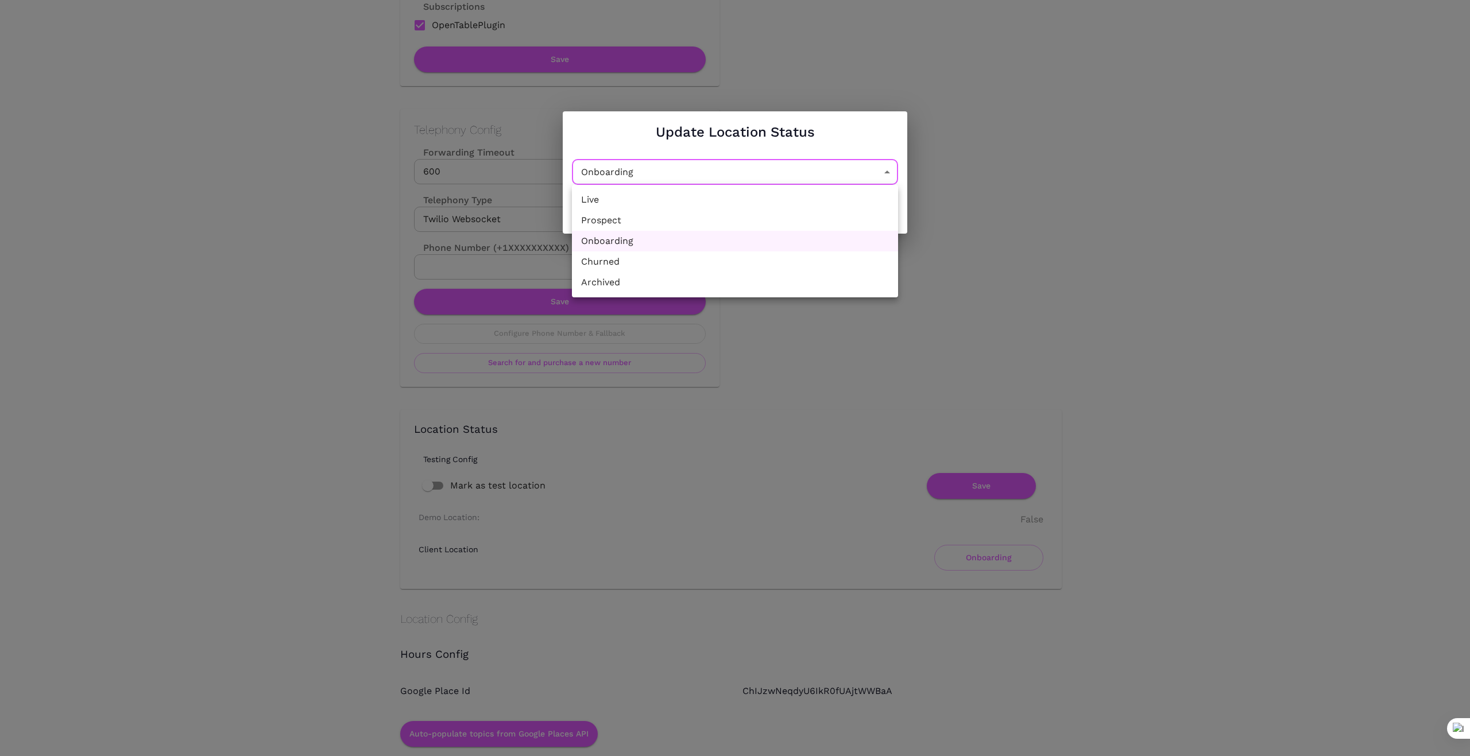
click at [744, 258] on li "Churned" at bounding box center [735, 261] width 326 height 21
type input "Churned"
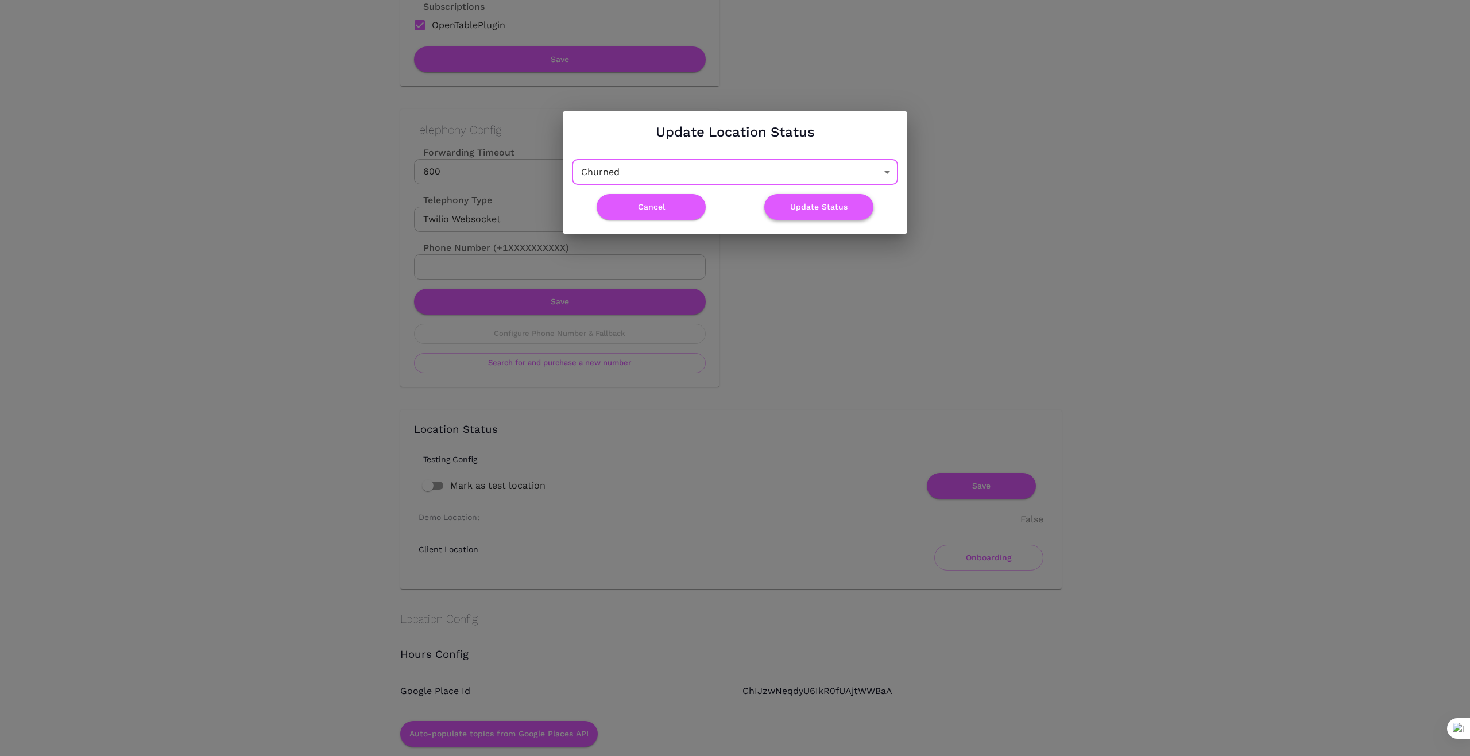
click at [834, 204] on button "Update Status" at bounding box center [818, 207] width 109 height 26
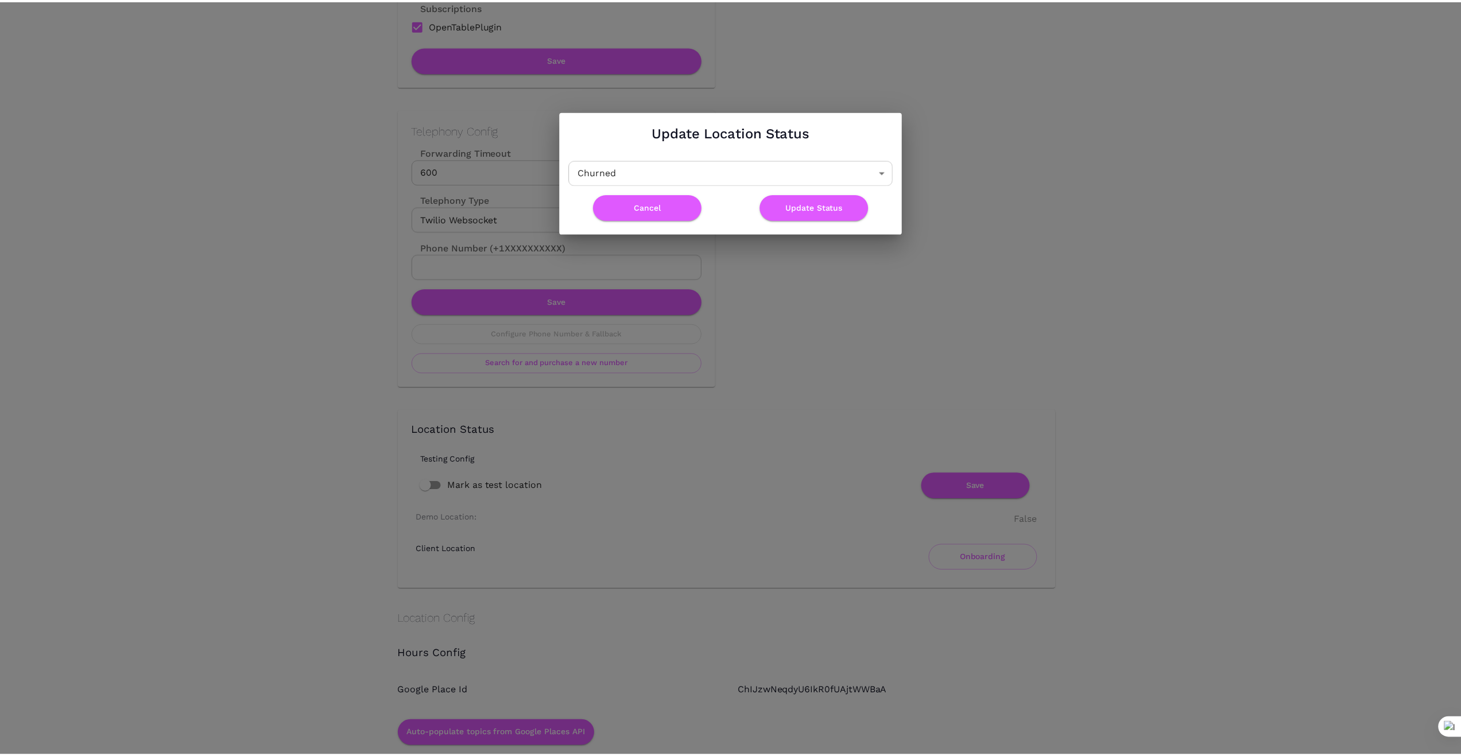
scroll to position [0, 0]
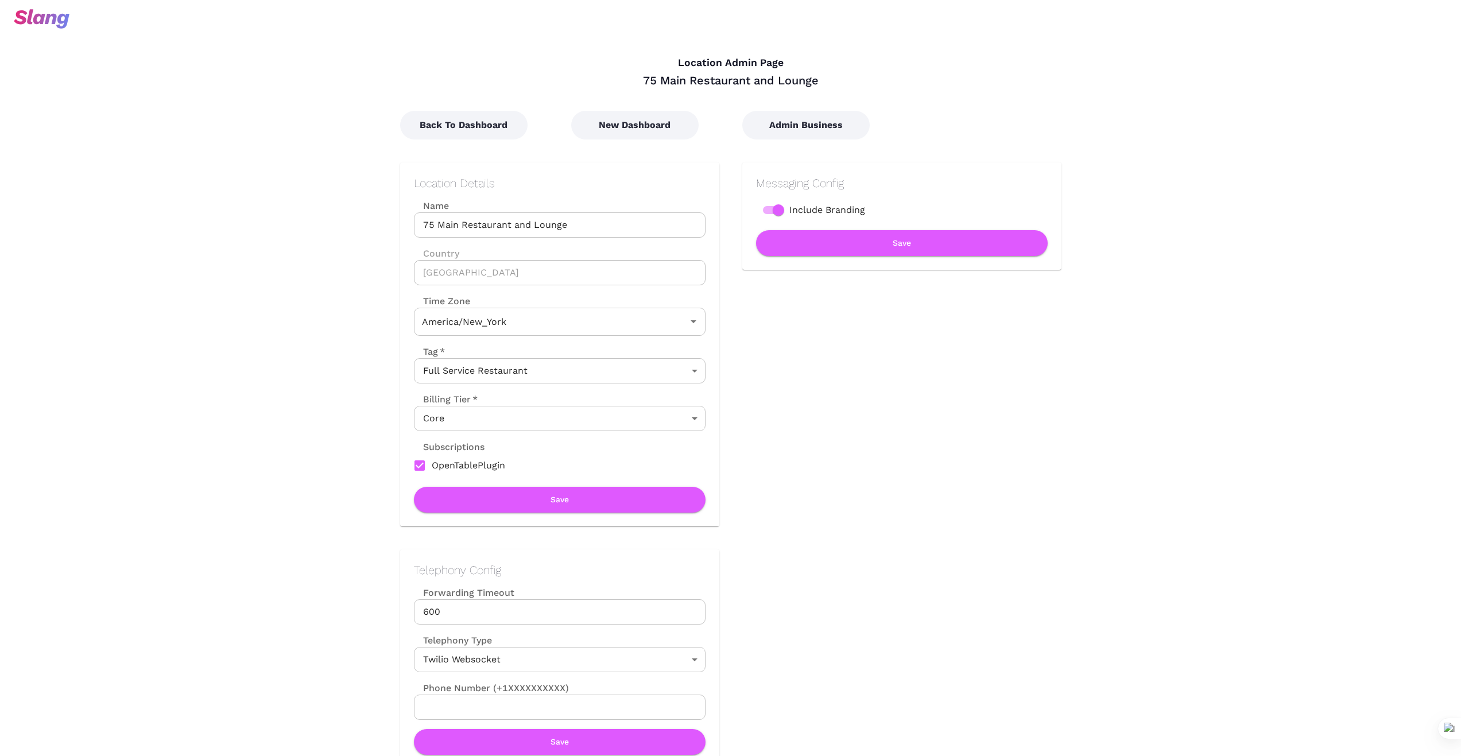
type input "Eastern Time"
click at [485, 117] on button "Back To Dashboard" at bounding box center [463, 125] width 127 height 29
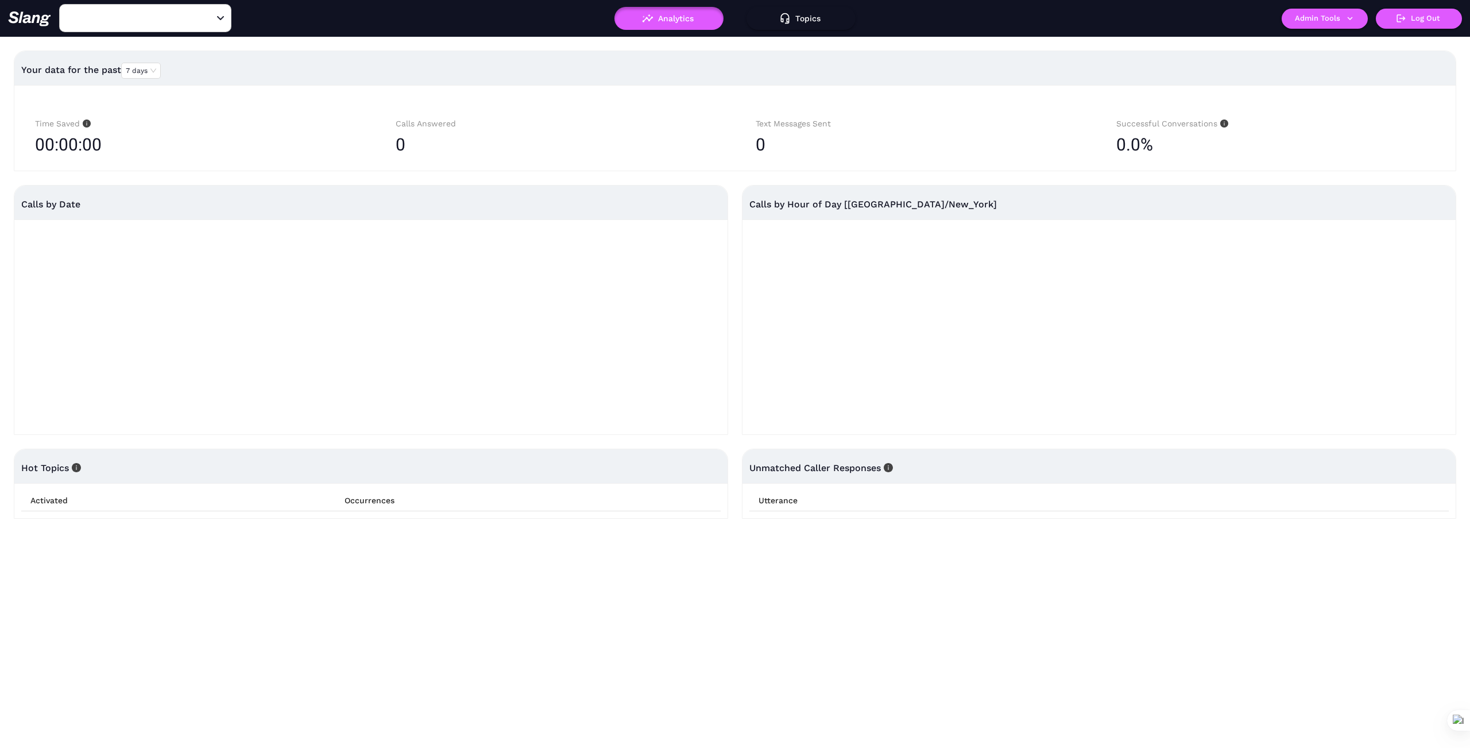
type input "75 Main Restaurant and Lounge"
drag, startPoint x: 208, startPoint y: 13, endPoint x: 199, endPoint y: 16, distance: 9.5
click at [206, 14] on icon "Clear" at bounding box center [206, 18] width 11 height 11
click at [158, 17] on input "text" at bounding box center [127, 18] width 126 height 18
type input "Taste"
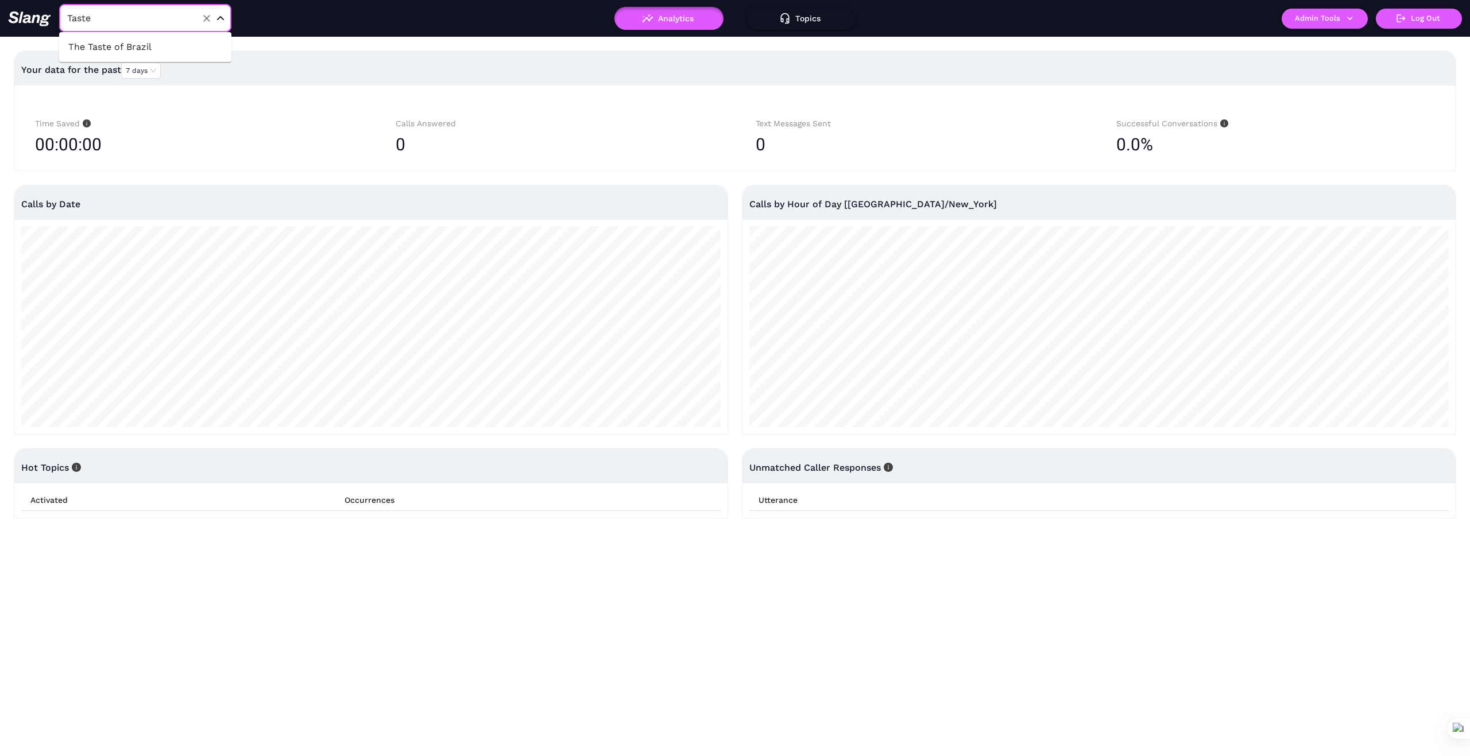
click at [140, 49] on li "The Taste of Brazil" at bounding box center [145, 47] width 172 height 21
type input "The Taste of Brazil"
click at [1346, 15] on icon "button" at bounding box center [1350, 18] width 10 height 10
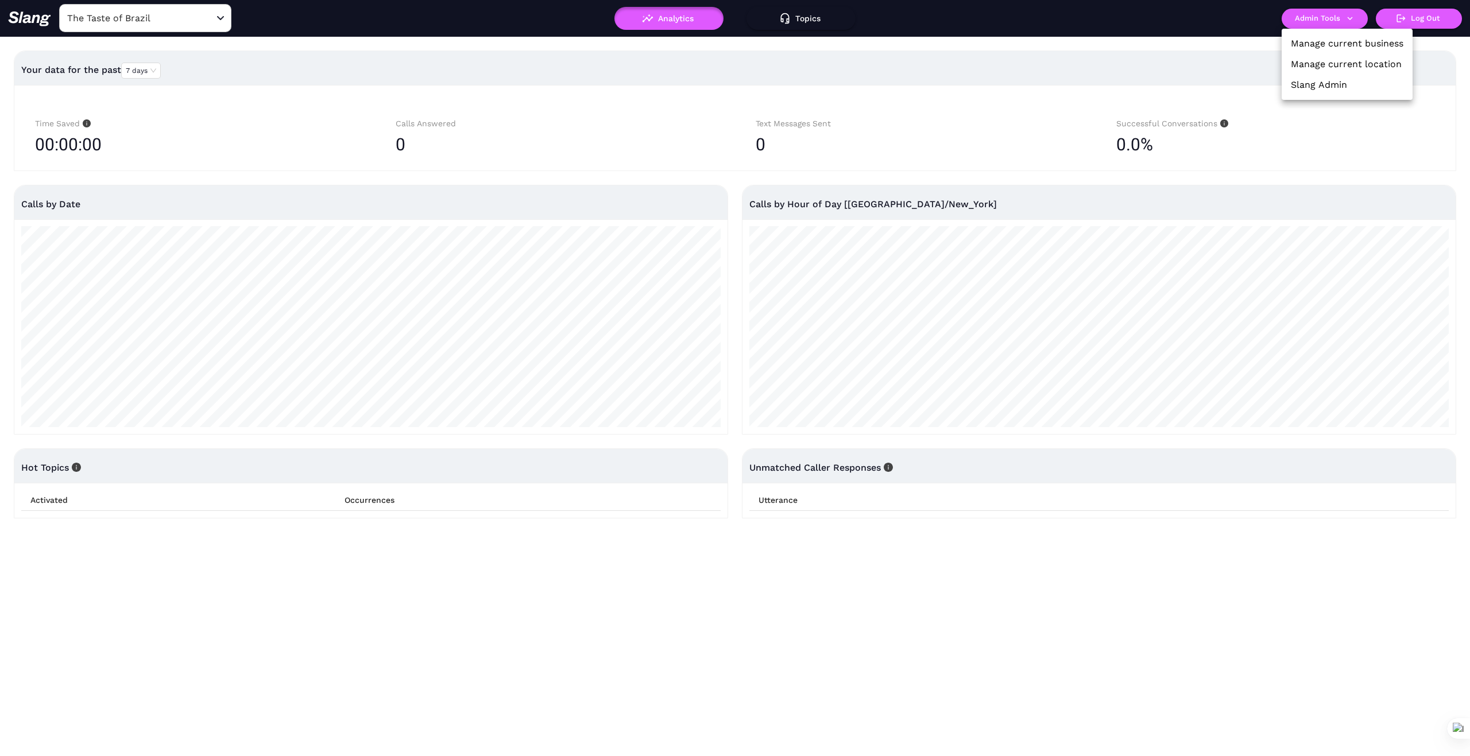
click at [1324, 42] on link "Manage current business" at bounding box center [1347, 44] width 113 height 14
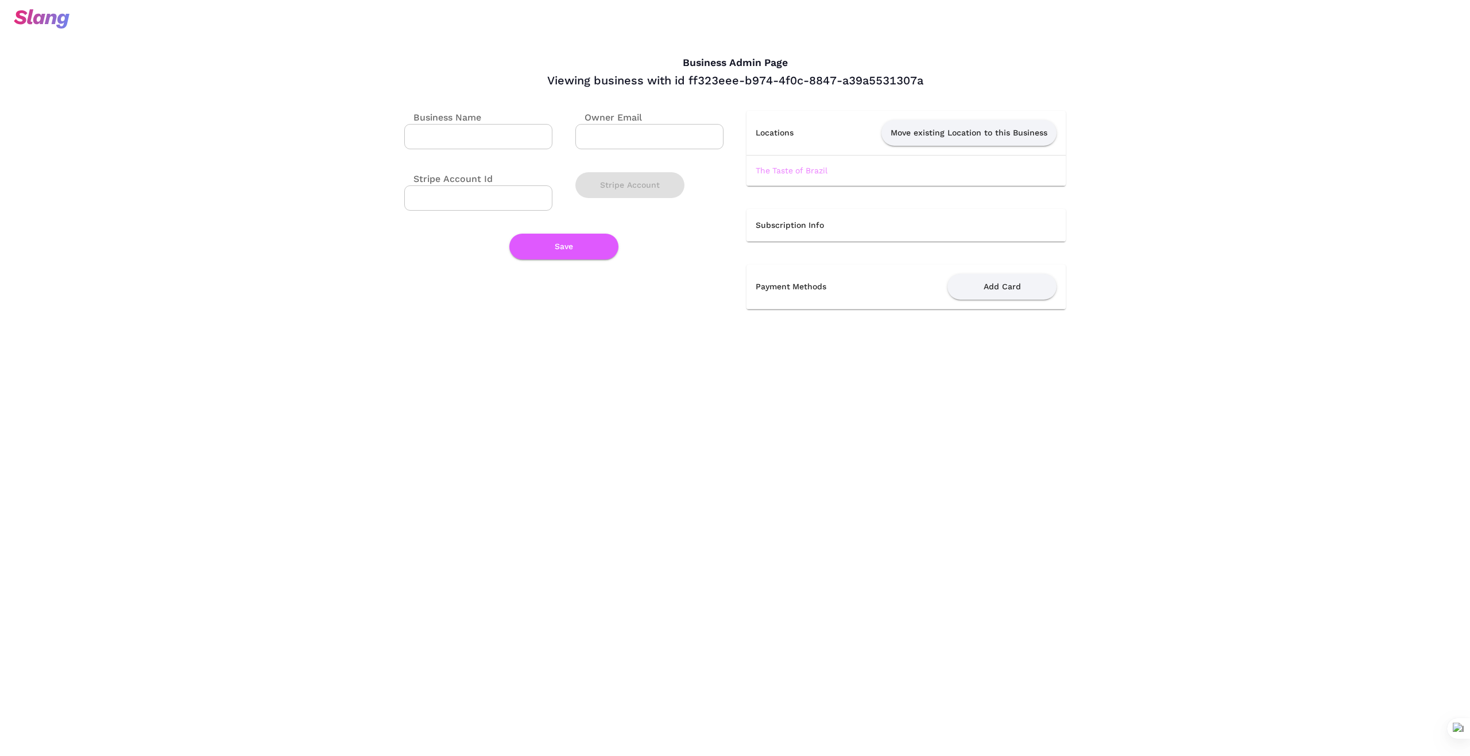
click at [802, 172] on link "The Taste of Brazil" at bounding box center [792, 170] width 72 height 9
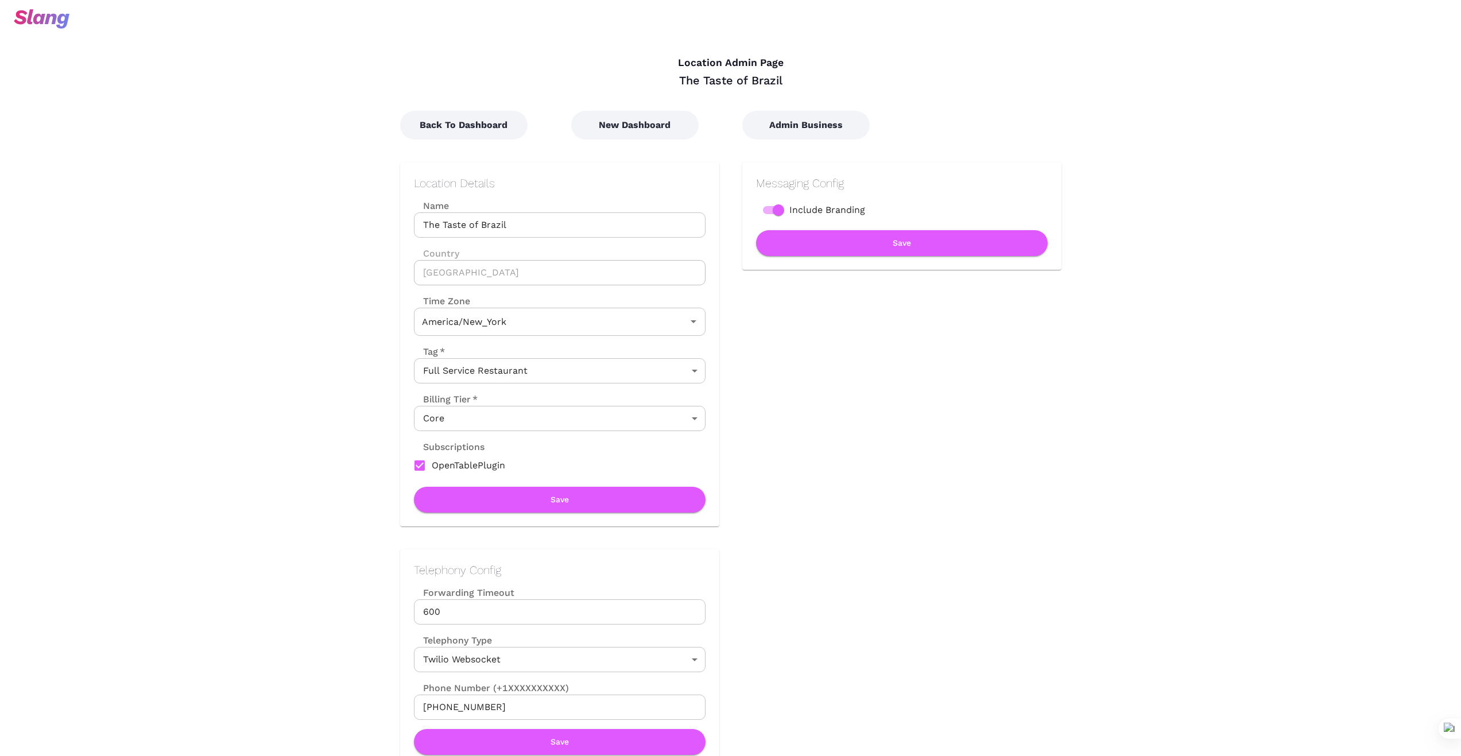
type input "Eastern Time"
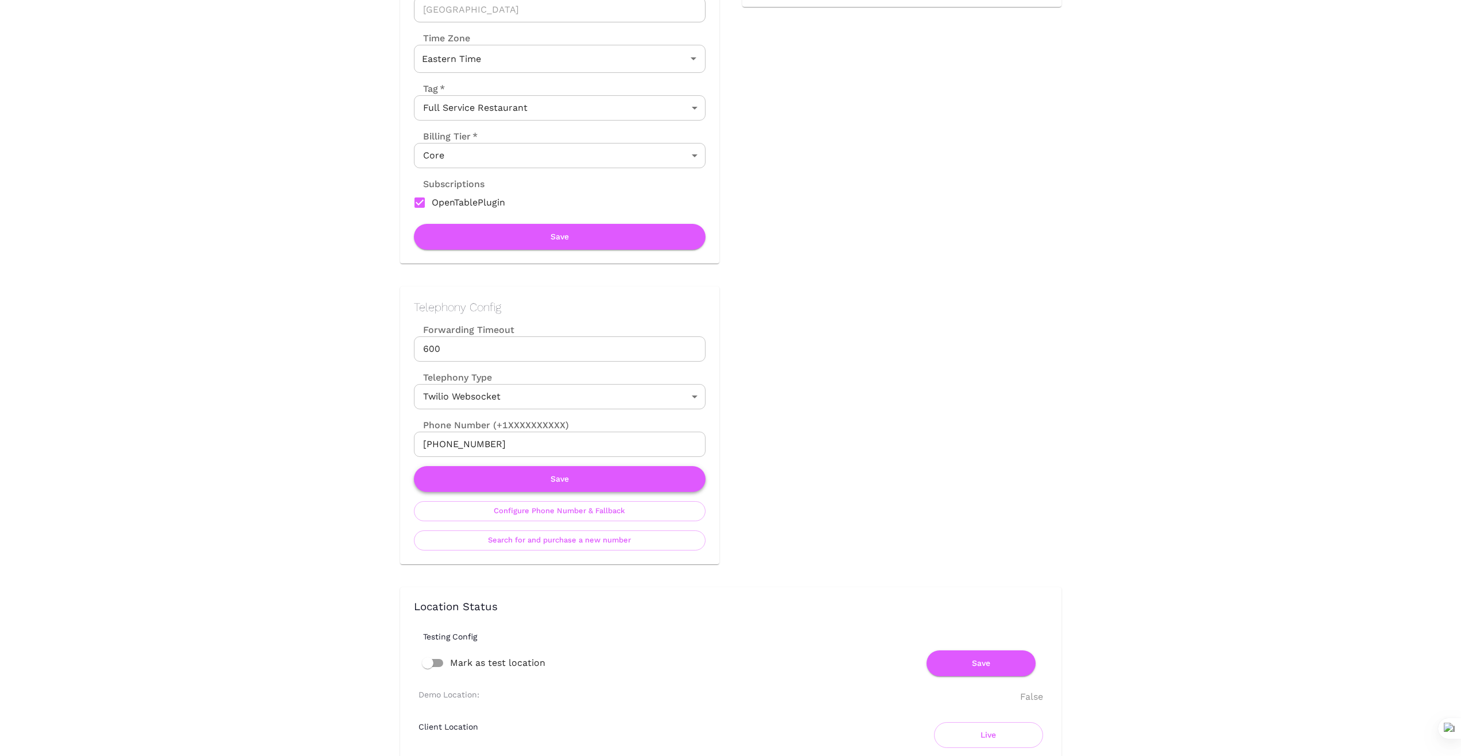
scroll to position [268, 0]
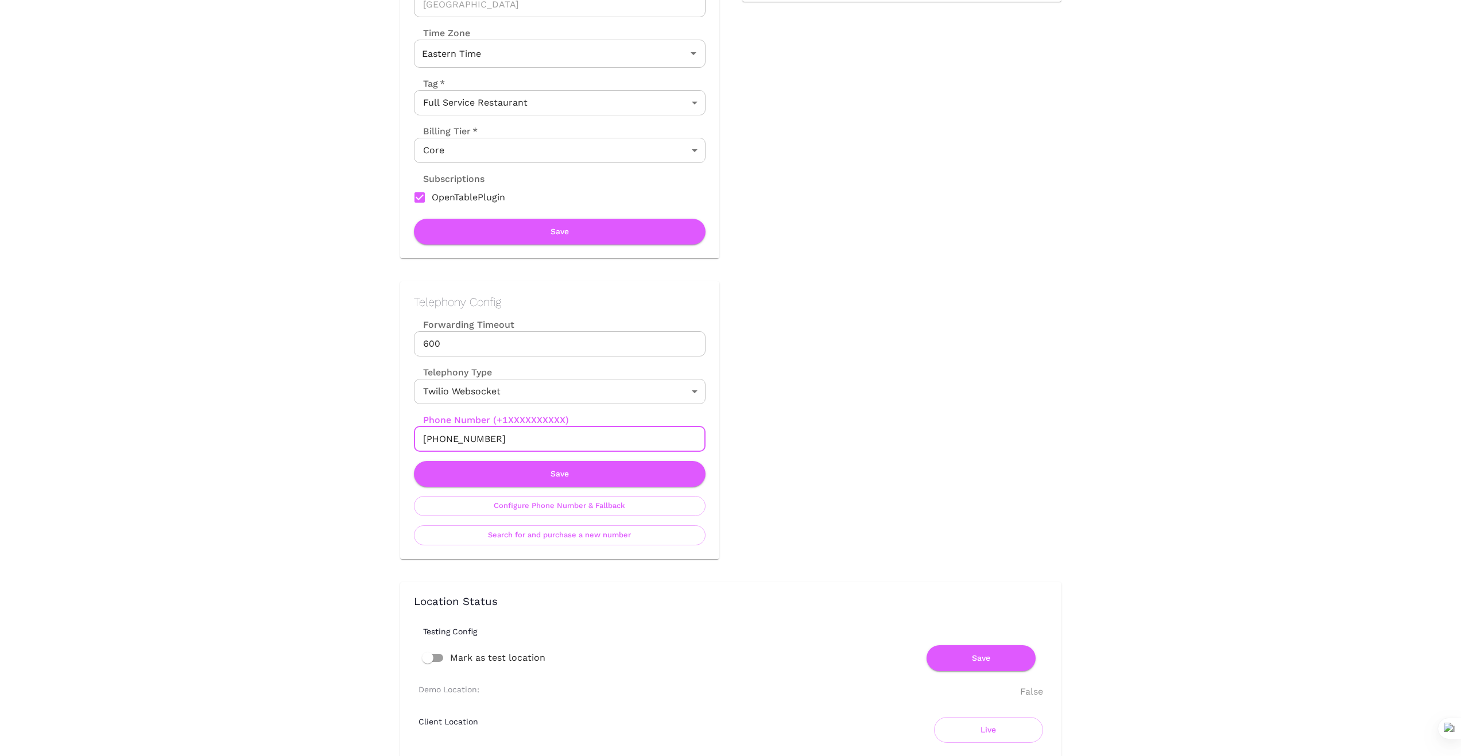
drag, startPoint x: 513, startPoint y: 436, endPoint x: 398, endPoint y: 435, distance: 114.3
click at [398, 435] on div "Telephony Config Forwarding Timeout 600 Forwarding Timeout Telephony Type Twili…" at bounding box center [548, 408] width 342 height 301
click at [570, 475] on button "Save" at bounding box center [560, 474] width 292 height 26
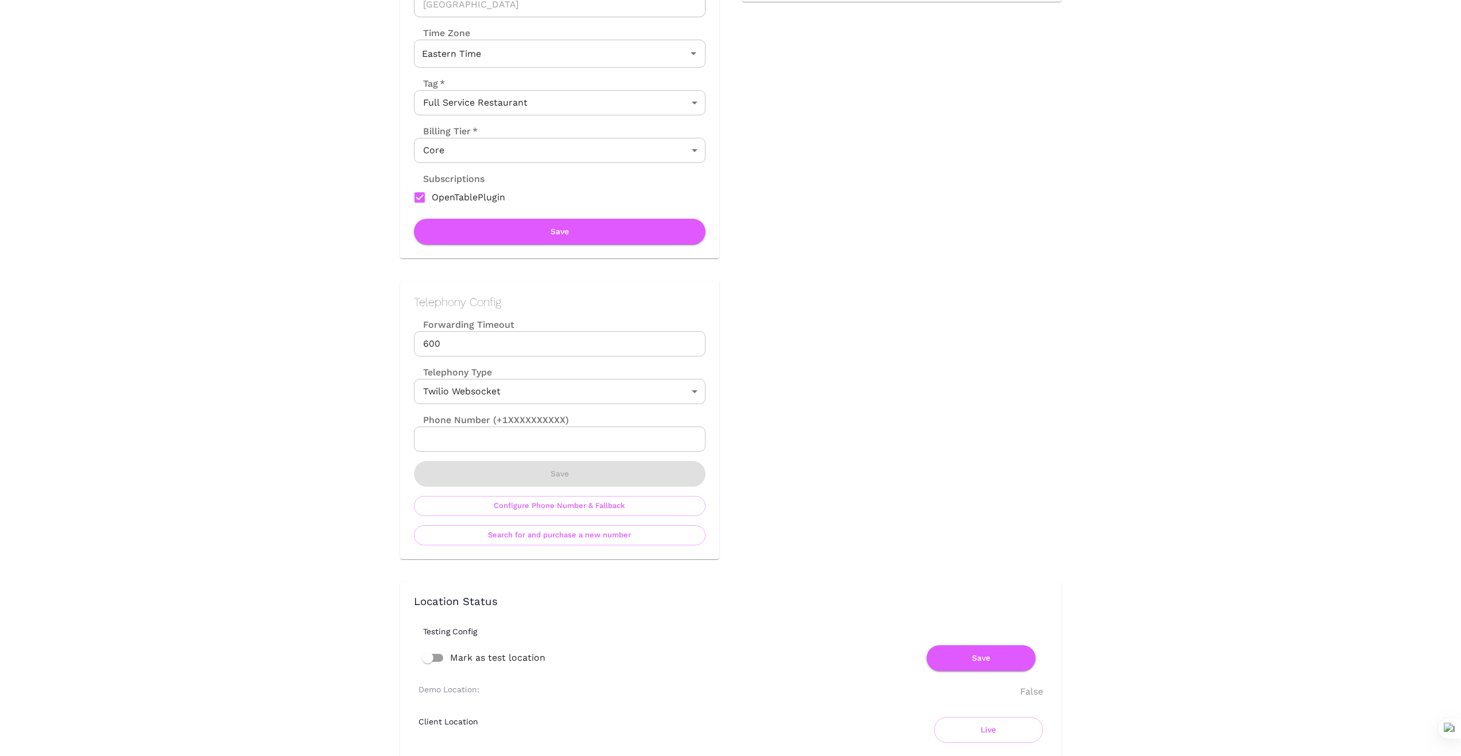
scroll to position [0, 0]
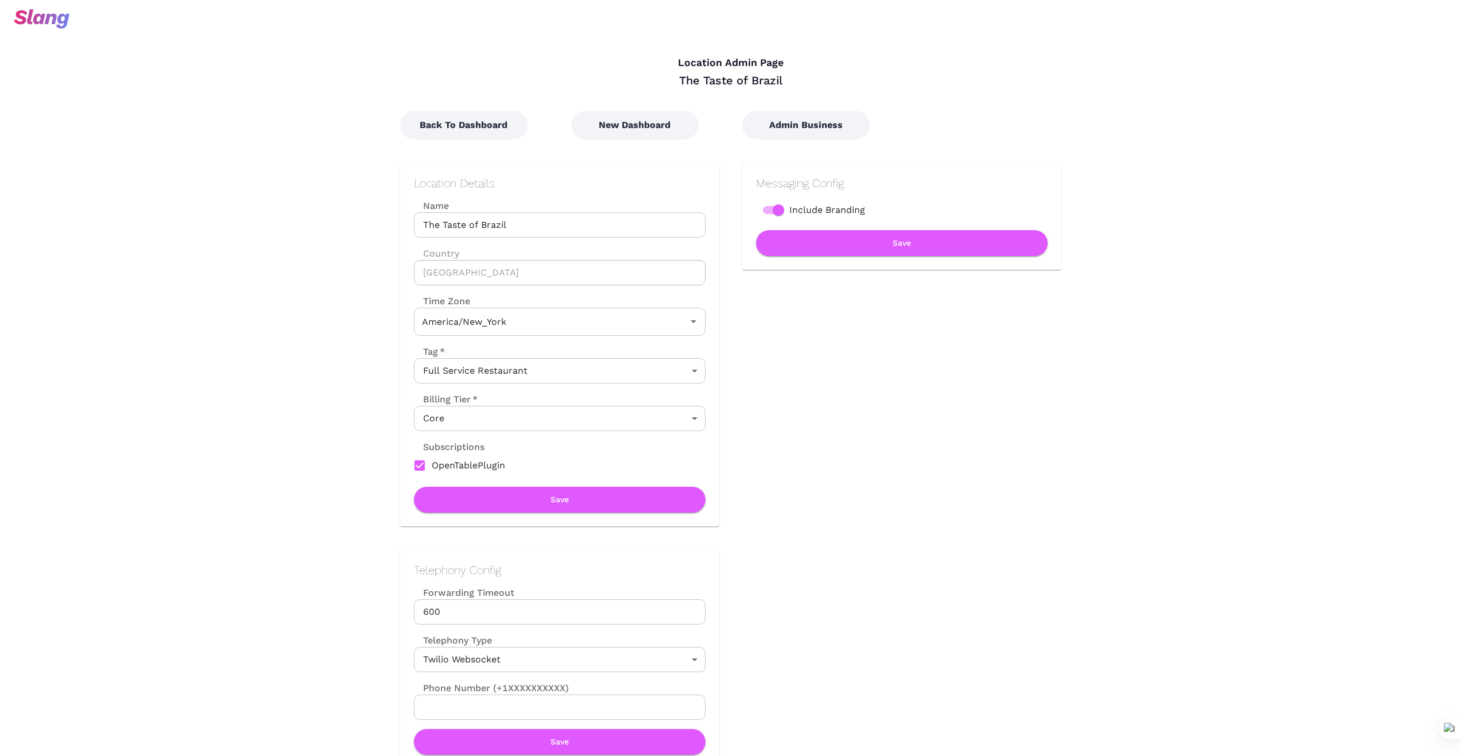
type input "Eastern Time"
click at [637, 123] on button "New Dashboard" at bounding box center [634, 125] width 127 height 29
type input "Eastern Time"
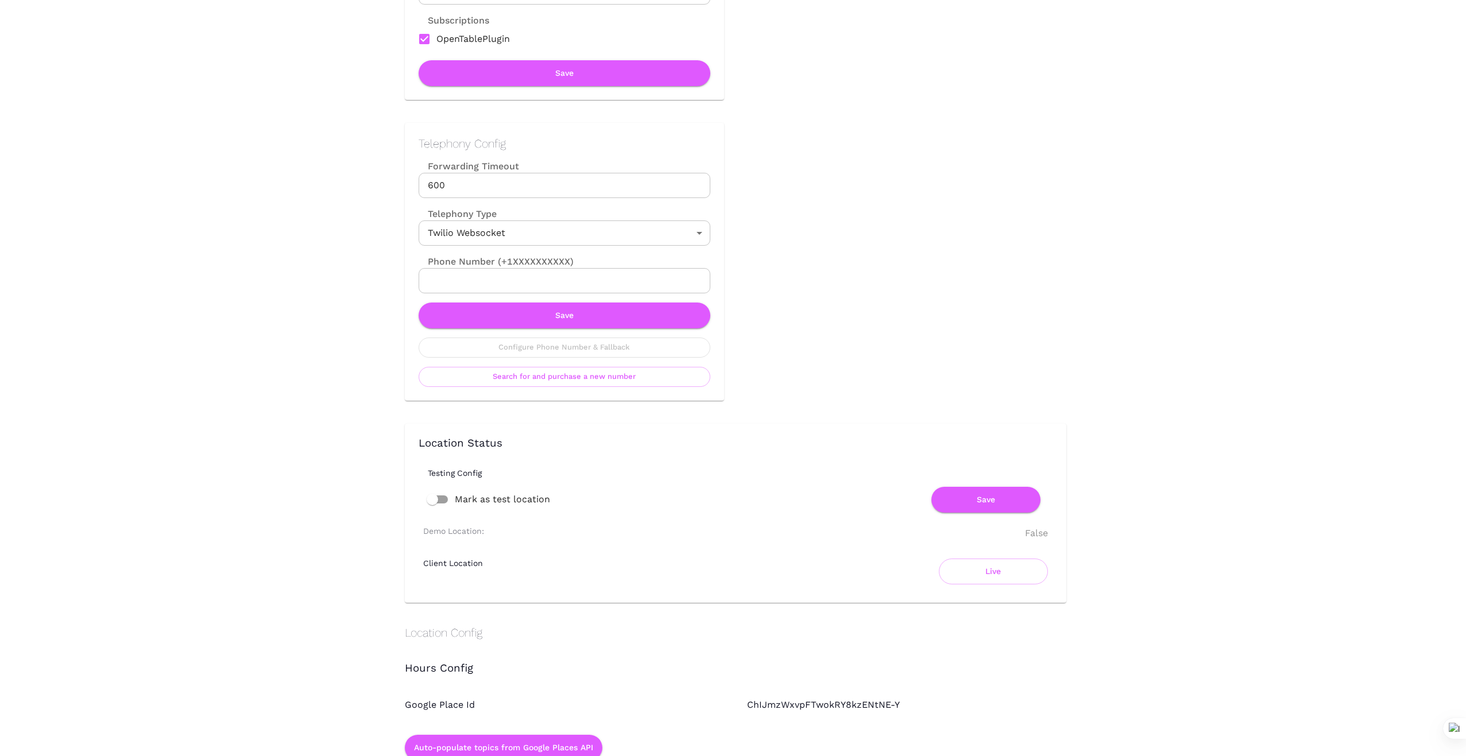
scroll to position [440, 0]
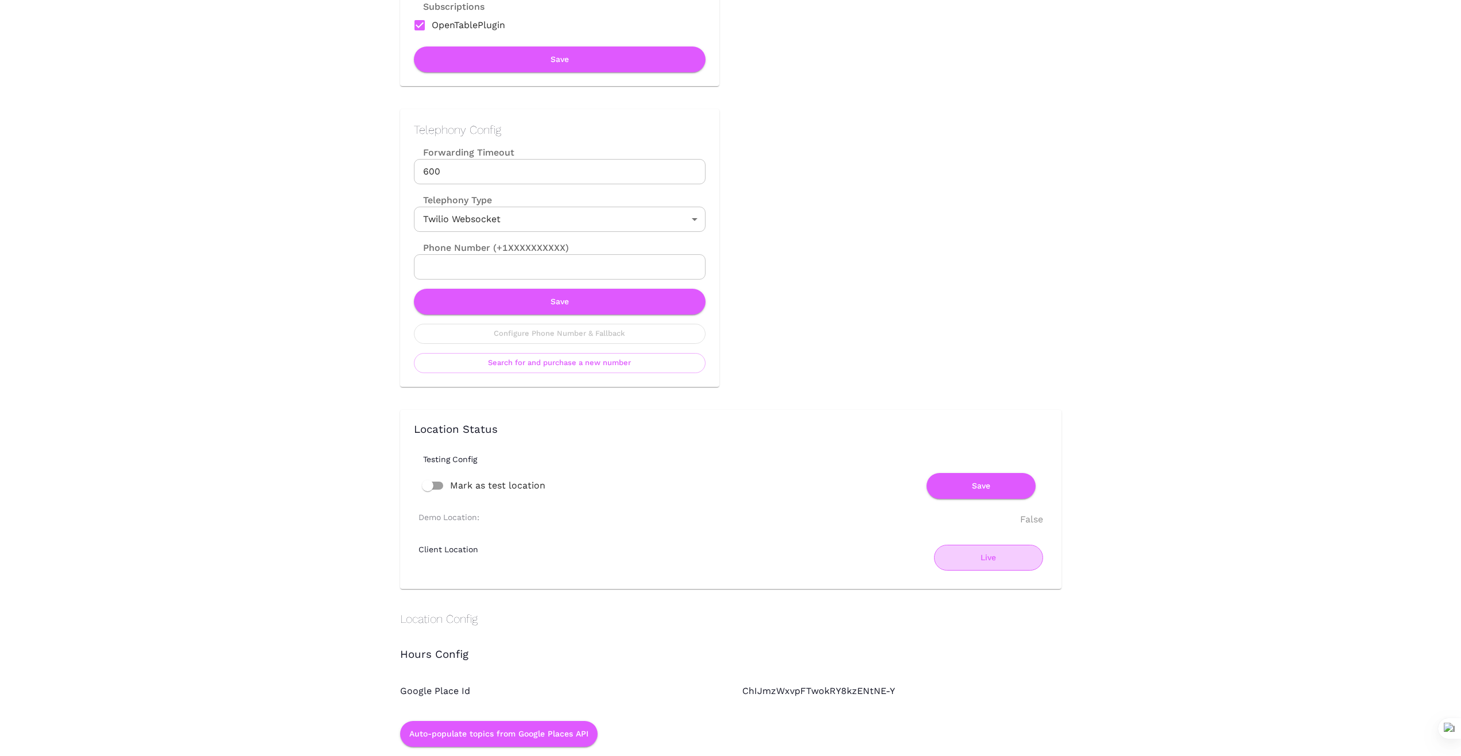
click at [976, 563] on button "Live" at bounding box center [988, 558] width 109 height 26
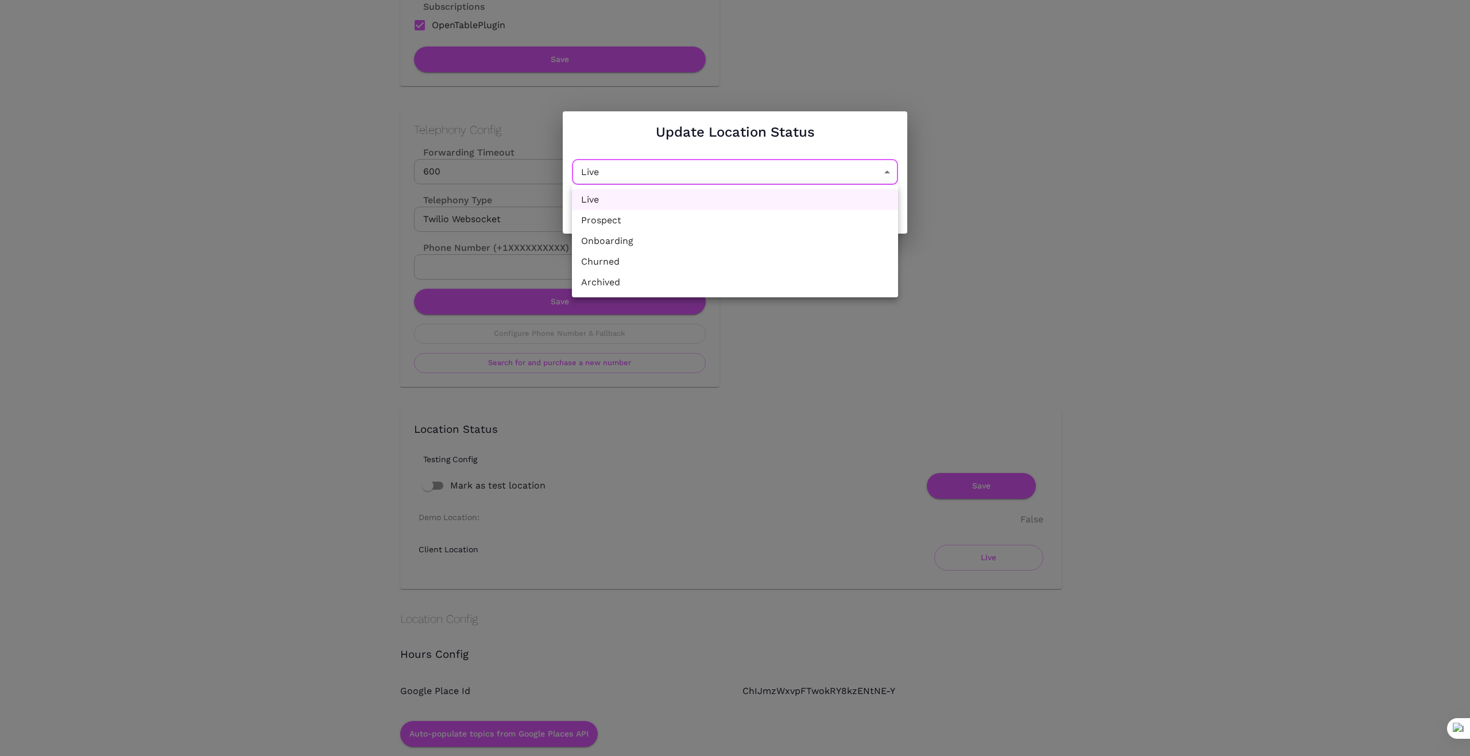
click at [769, 258] on li "Churned" at bounding box center [735, 261] width 326 height 21
type input "Churned"
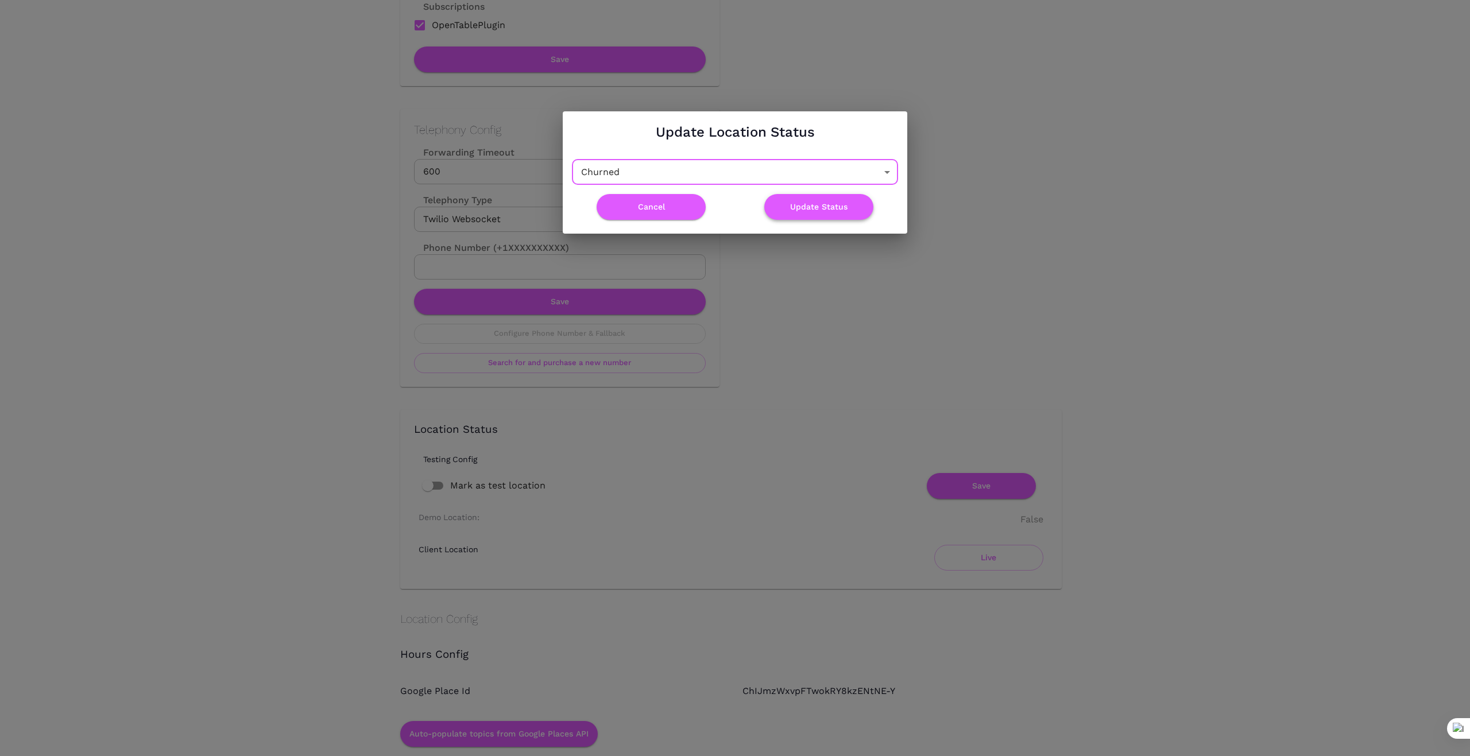
click at [826, 204] on button "Update Status" at bounding box center [818, 207] width 109 height 26
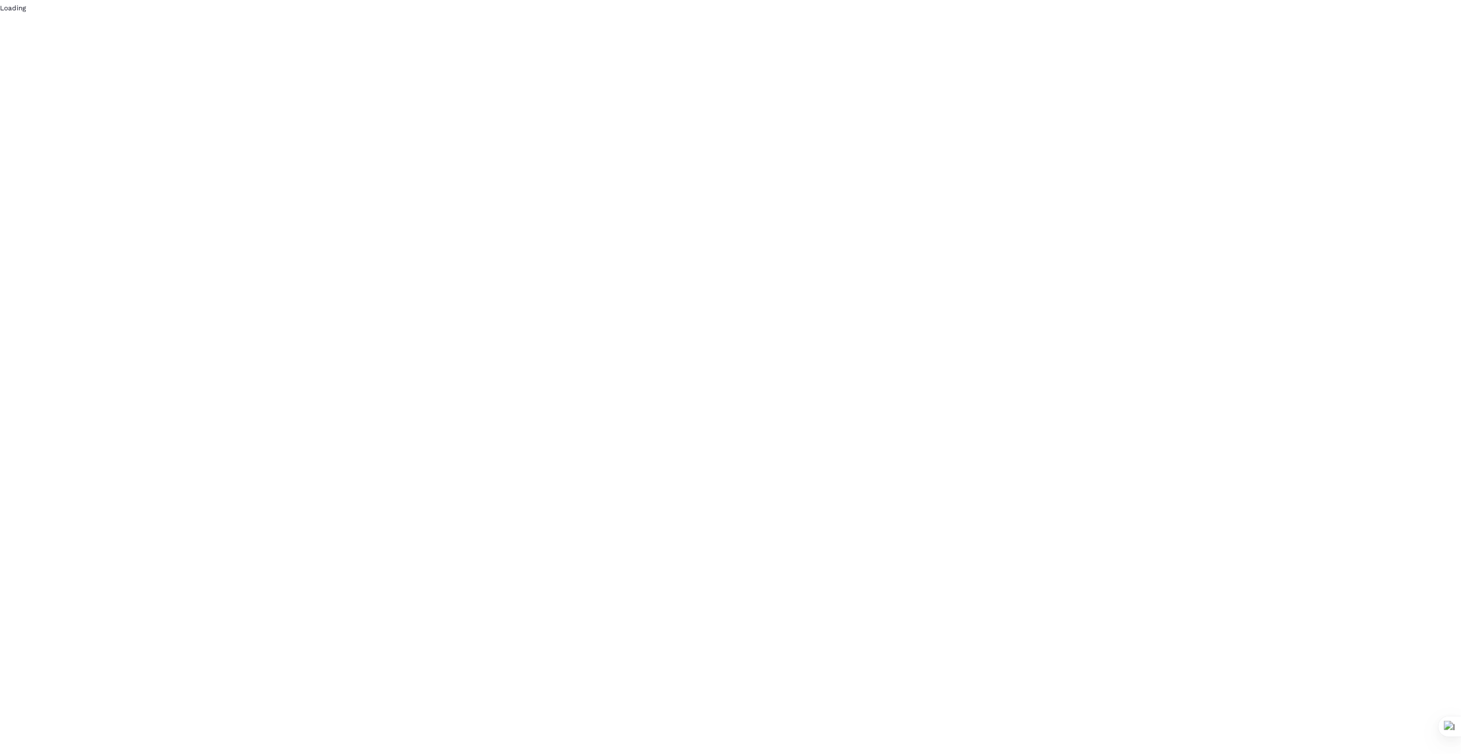
scroll to position [0, 0]
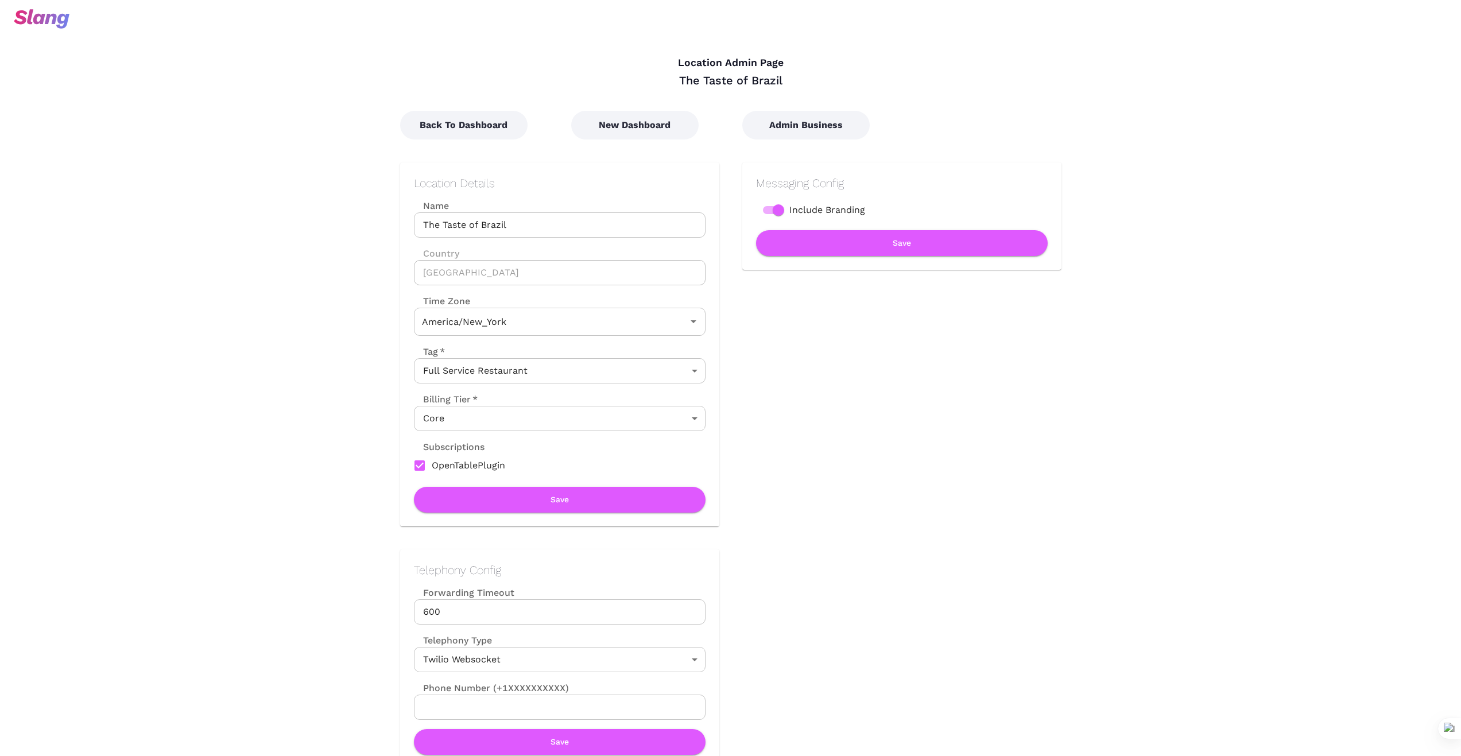
type input "Eastern Time"
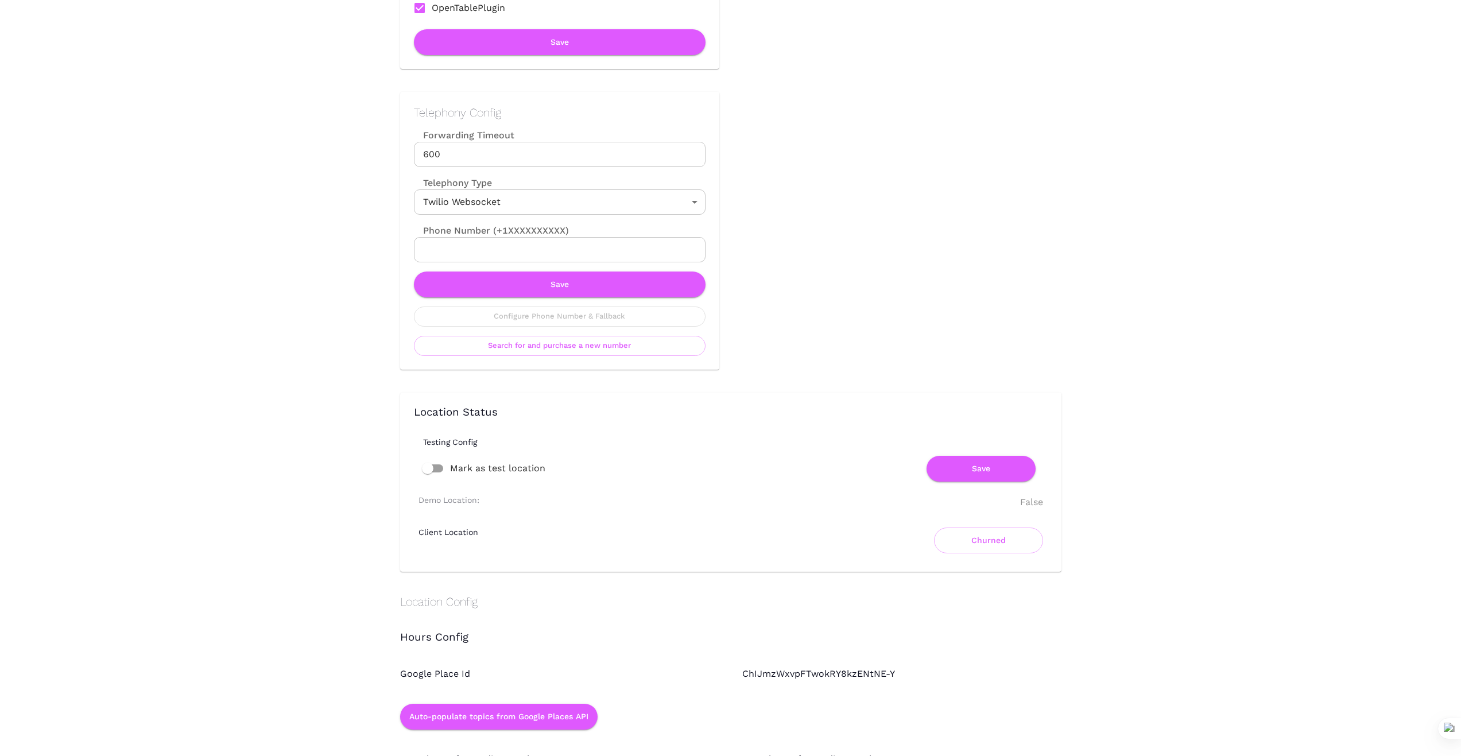
scroll to position [459, 0]
